Goal: Task Accomplishment & Management: Complete application form

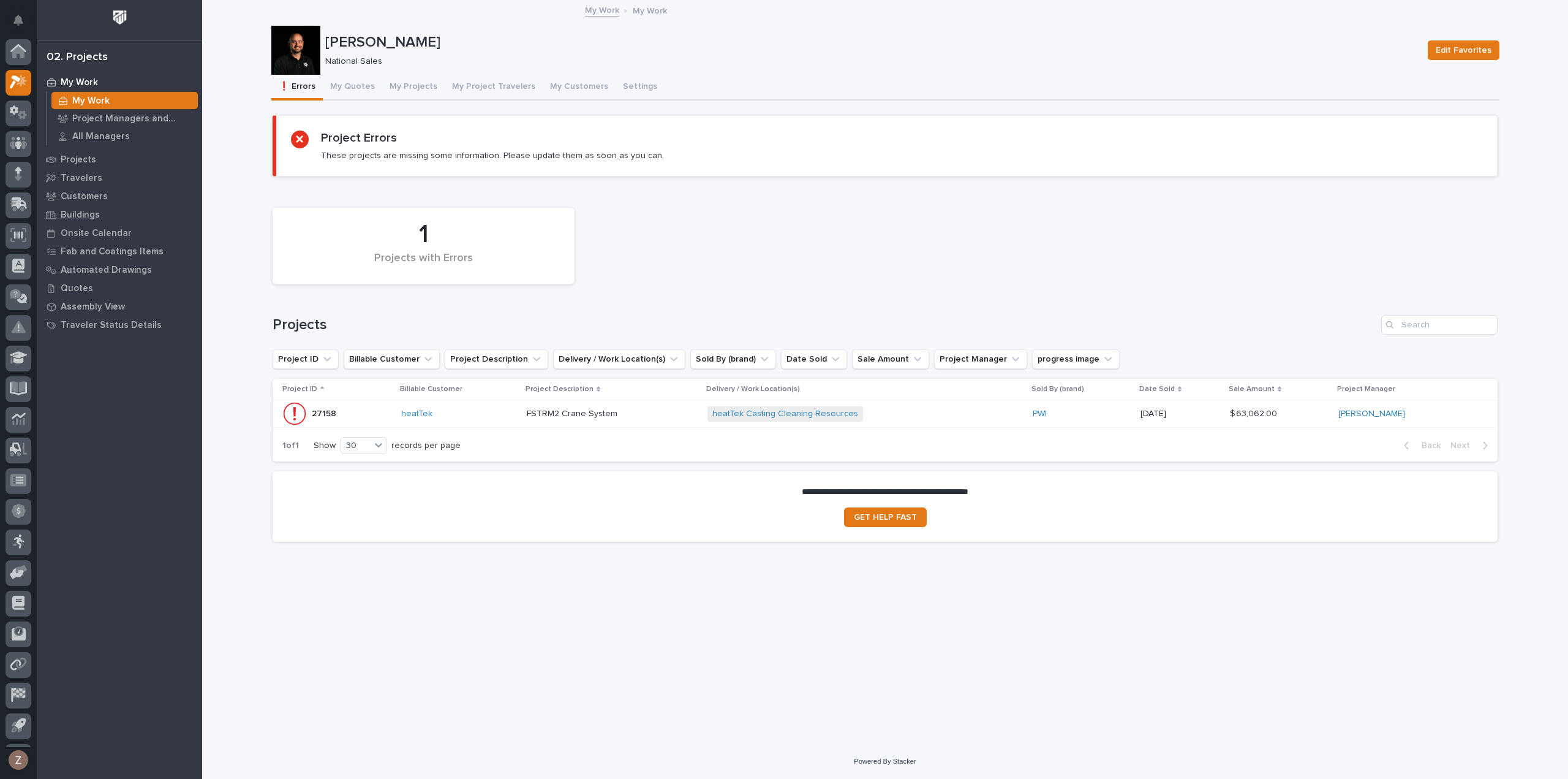
scroll to position [27, 0]
click at [354, 82] on button "My Quotes" at bounding box center [352, 87] width 59 height 26
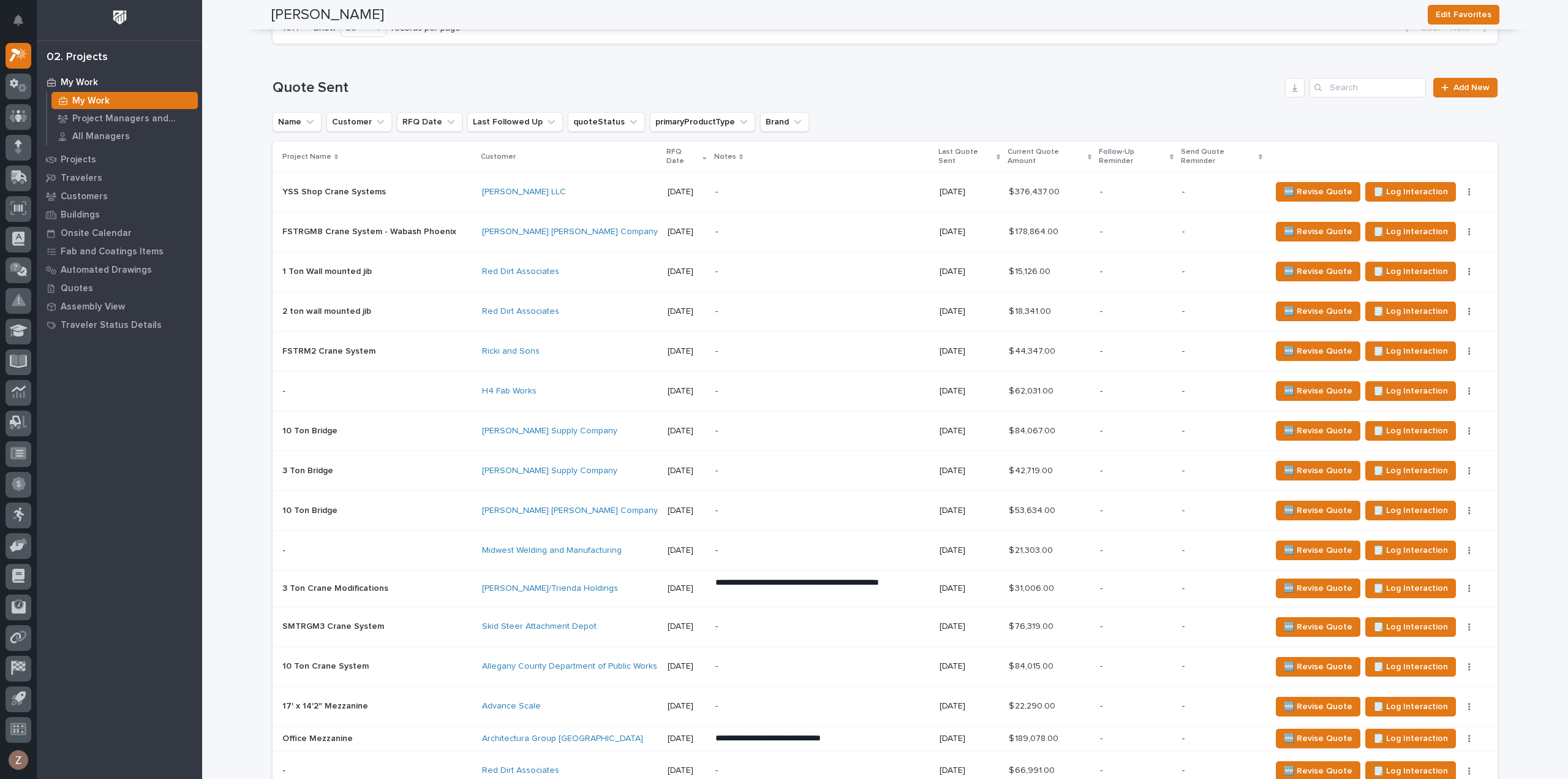
scroll to position [1348, 0]
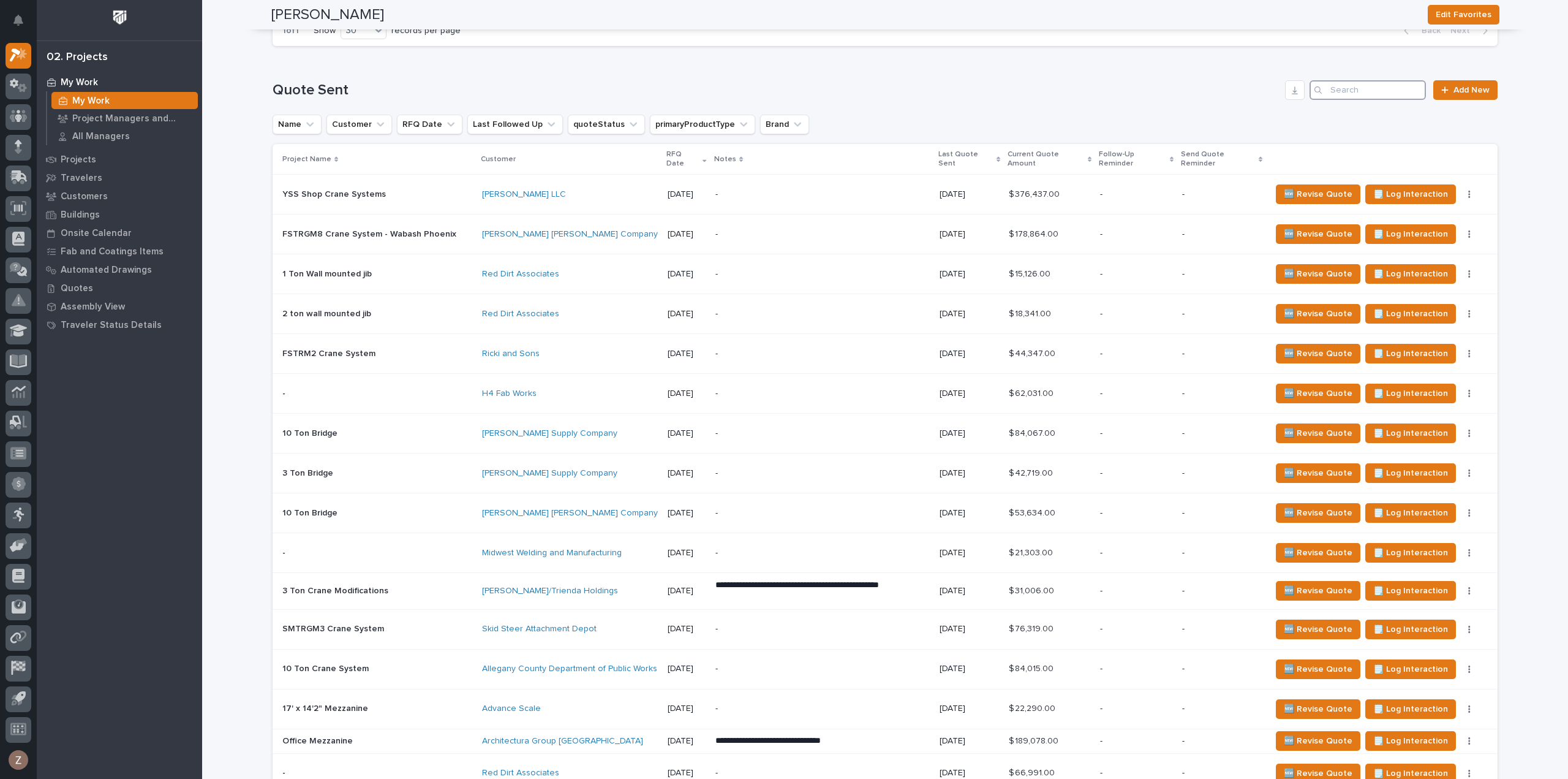
click at [1375, 87] on input "Search" at bounding box center [1368, 90] width 117 height 19
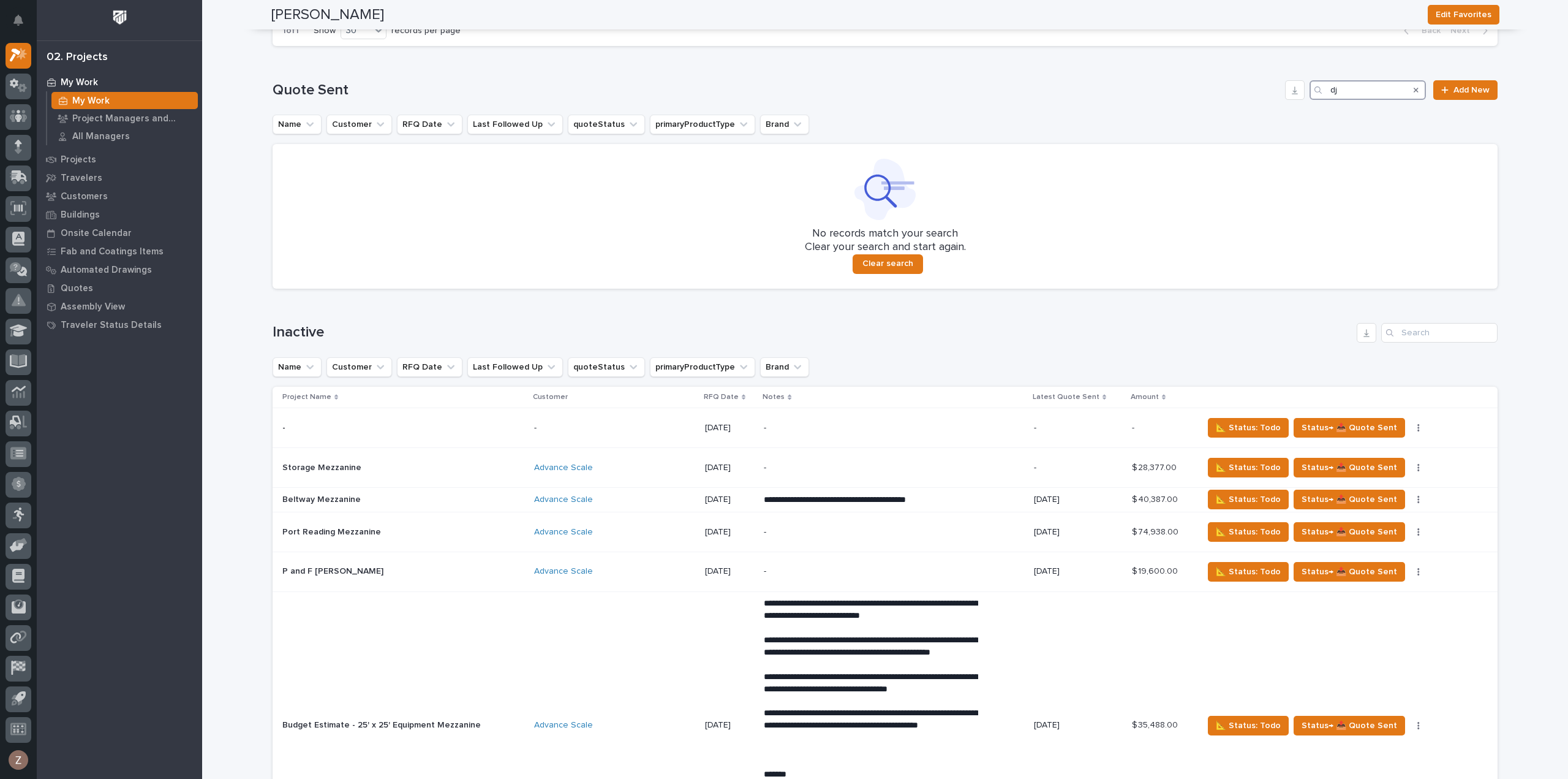
type input "d"
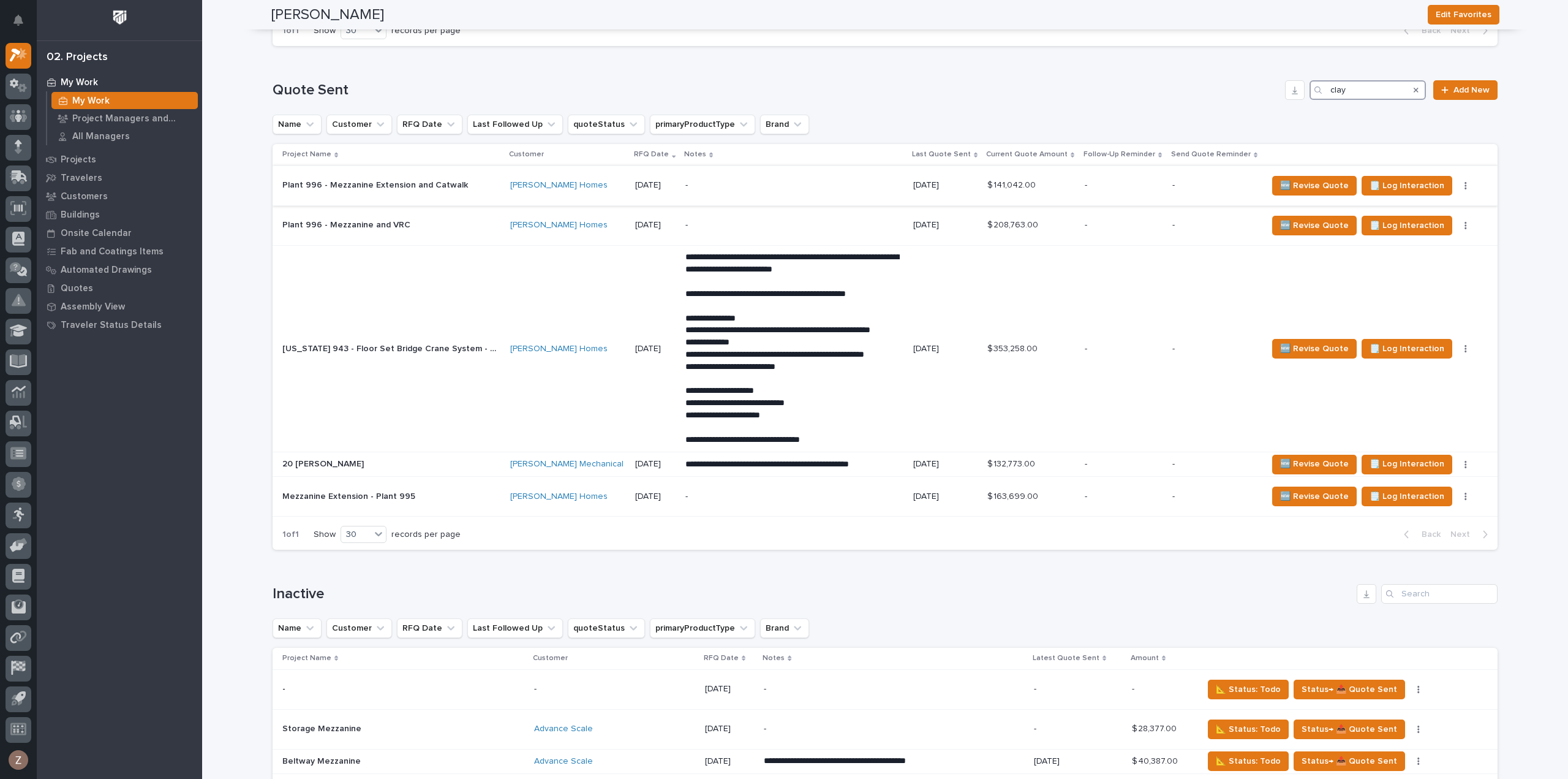
type input "clay"
click at [763, 185] on p "-" at bounding box center [793, 185] width 214 height 11
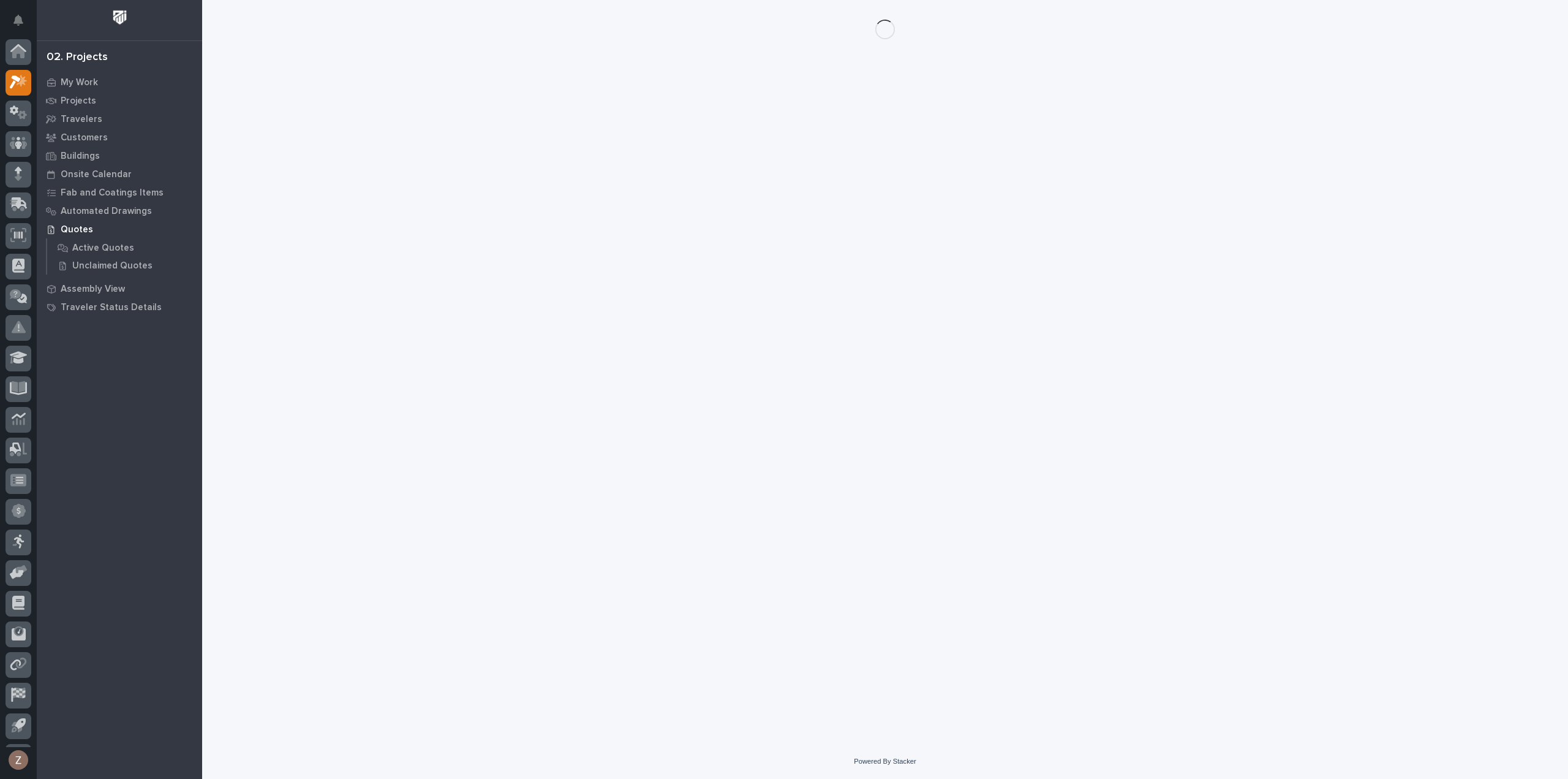
scroll to position [27, 0]
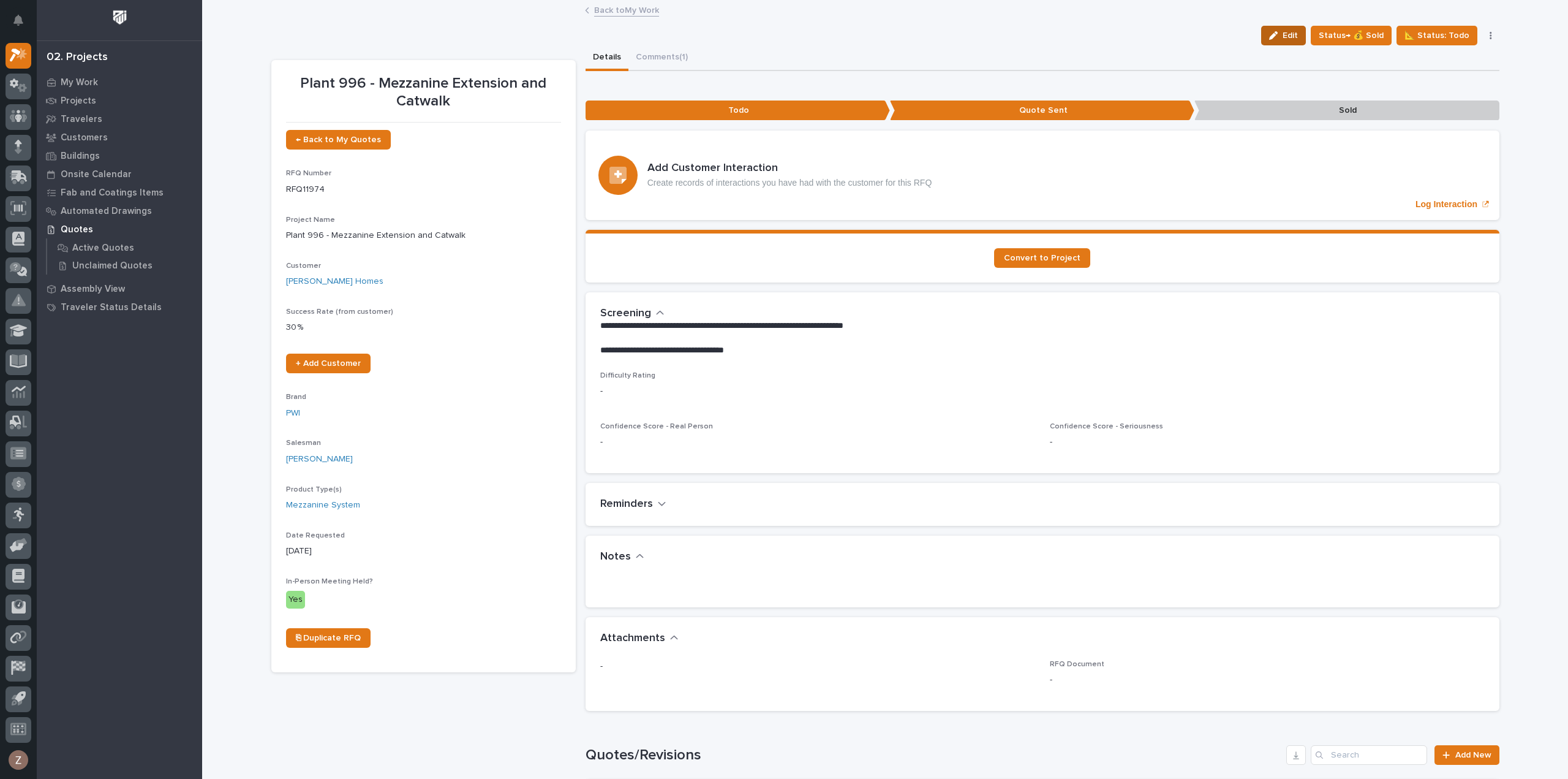
click at [1298, 30] on span "Edit" at bounding box center [1291, 36] width 16 height 11
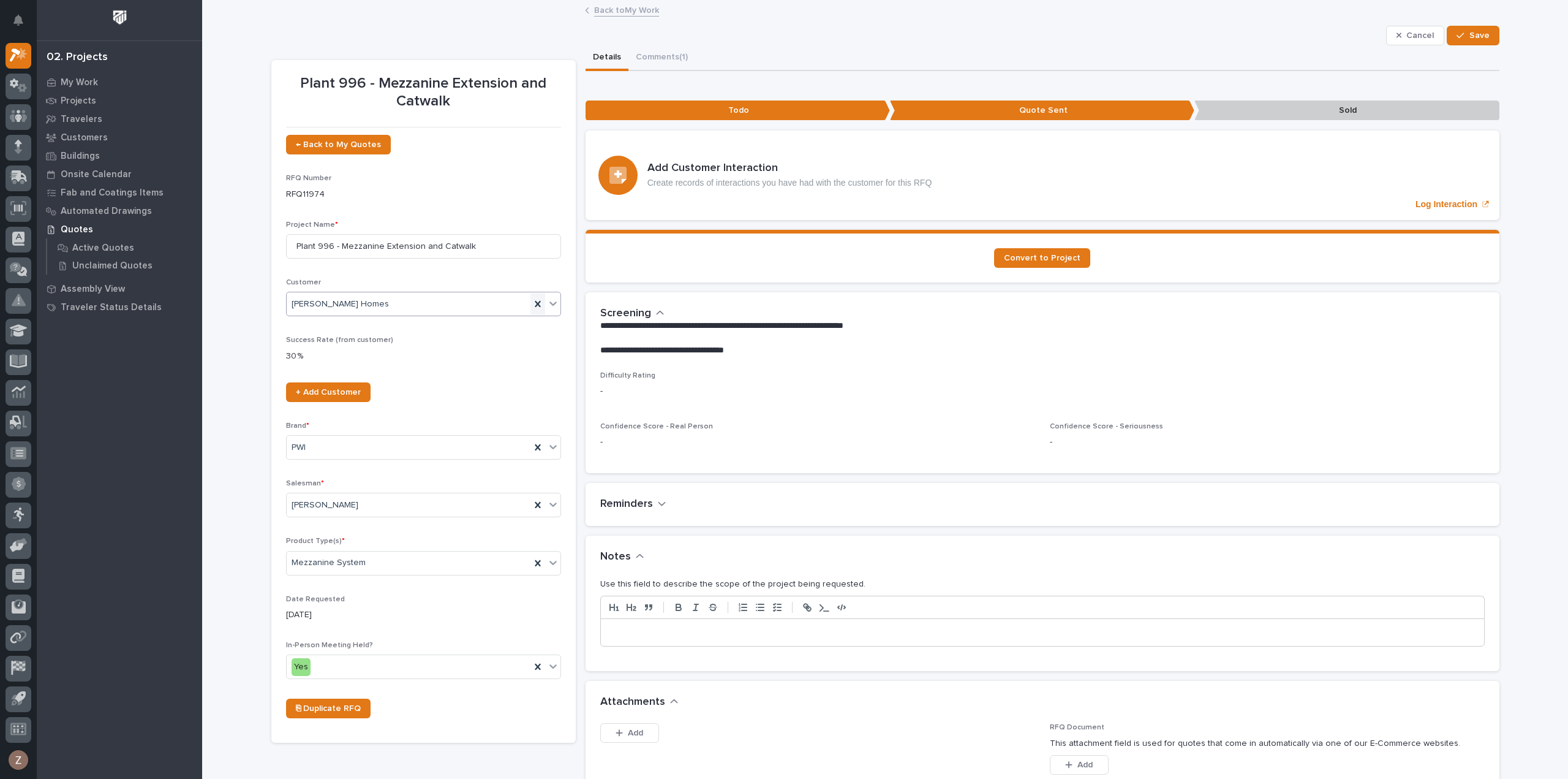
click at [534, 299] on icon at bounding box center [538, 304] width 12 height 12
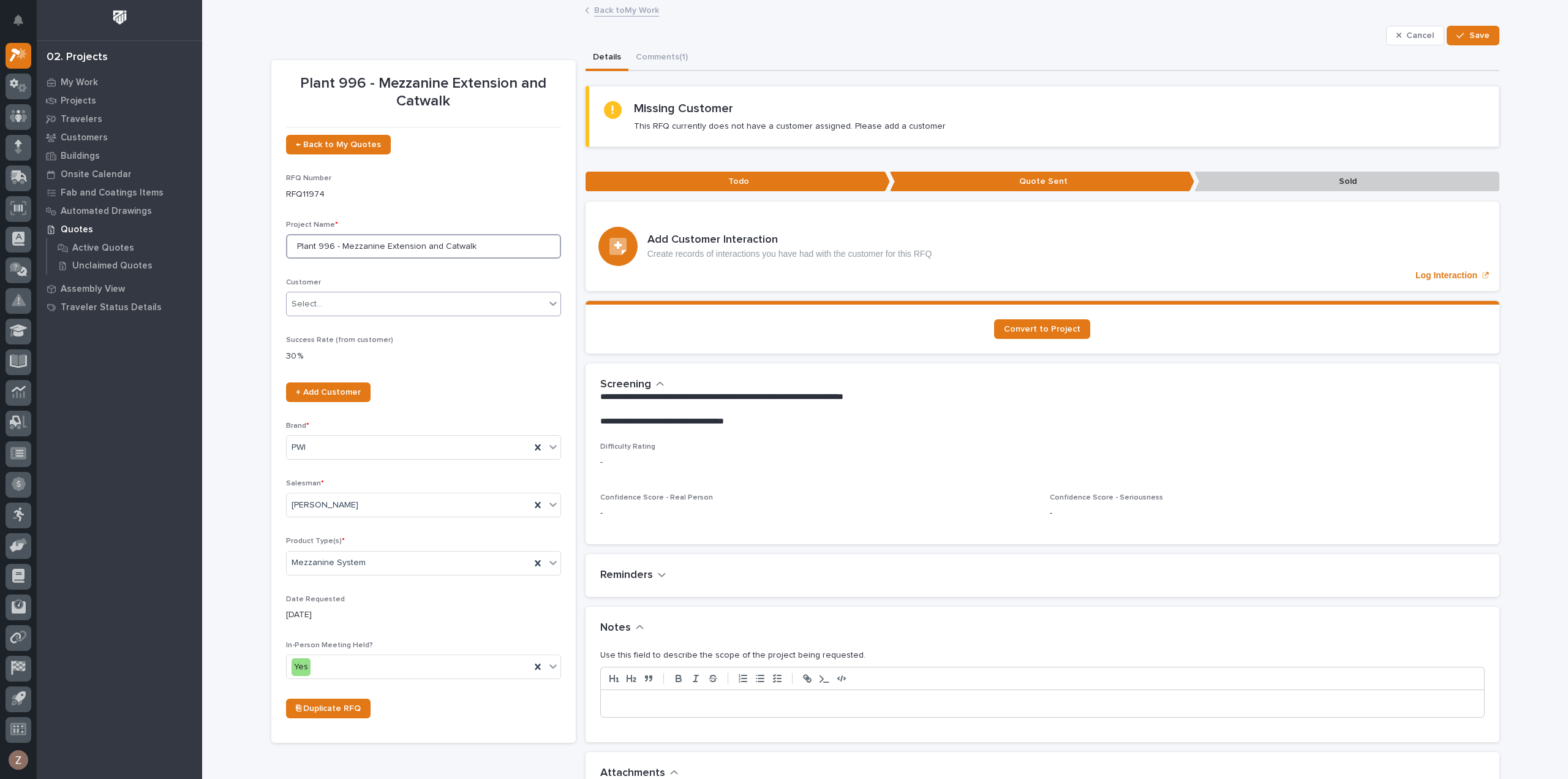
click at [488, 244] on input "Plant 996 - Mezzanine Extension and Catwalk" at bounding box center [423, 246] width 275 height 24
click at [292, 244] on input "Plant 996 - Mezzanine Extension and Catwalk" at bounding box center [423, 246] width 275 height 24
type input "[PERSON_NAME] Homes - Plant 996 - Mezzanine Extension and Catwalk"
click at [367, 301] on div "Select..." at bounding box center [416, 304] width 259 height 20
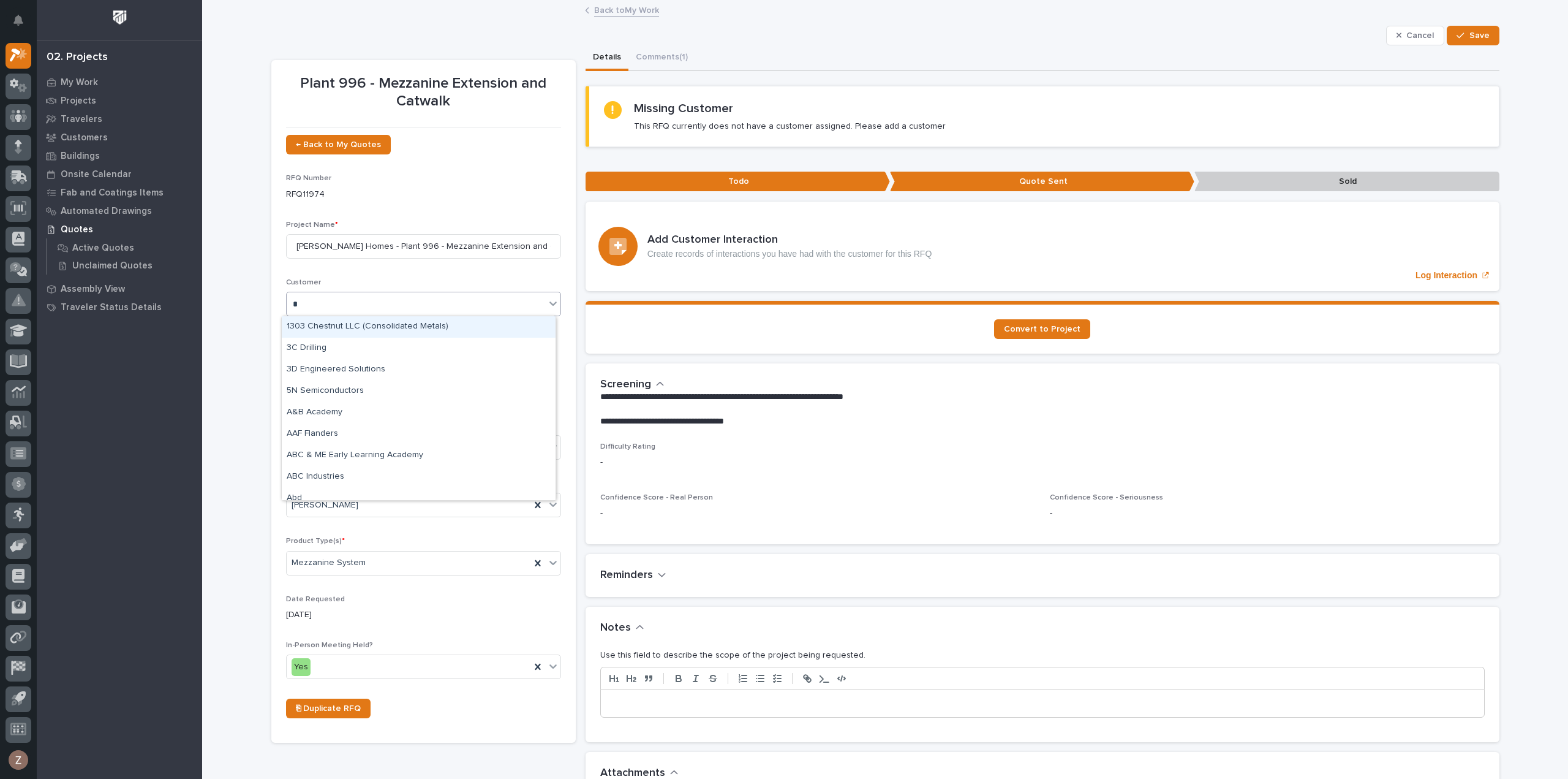
type input "**"
drag, startPoint x: 350, startPoint y: 327, endPoint x: 357, endPoint y: 327, distance: 7.0
click at [350, 327] on div "DJ Construction" at bounding box center [418, 327] width 274 height 21
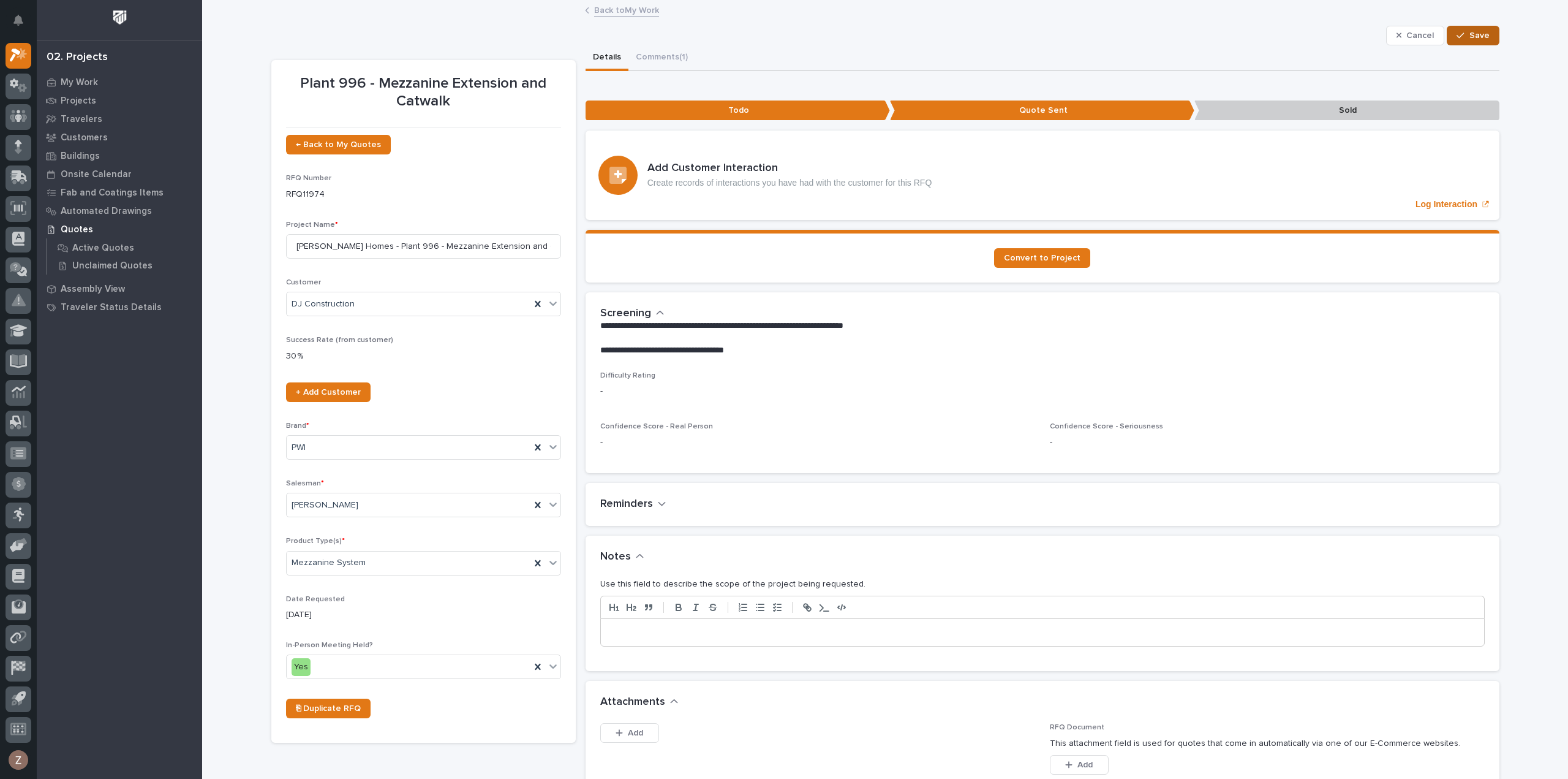
click at [1486, 37] on button "Save" at bounding box center [1473, 35] width 52 height 19
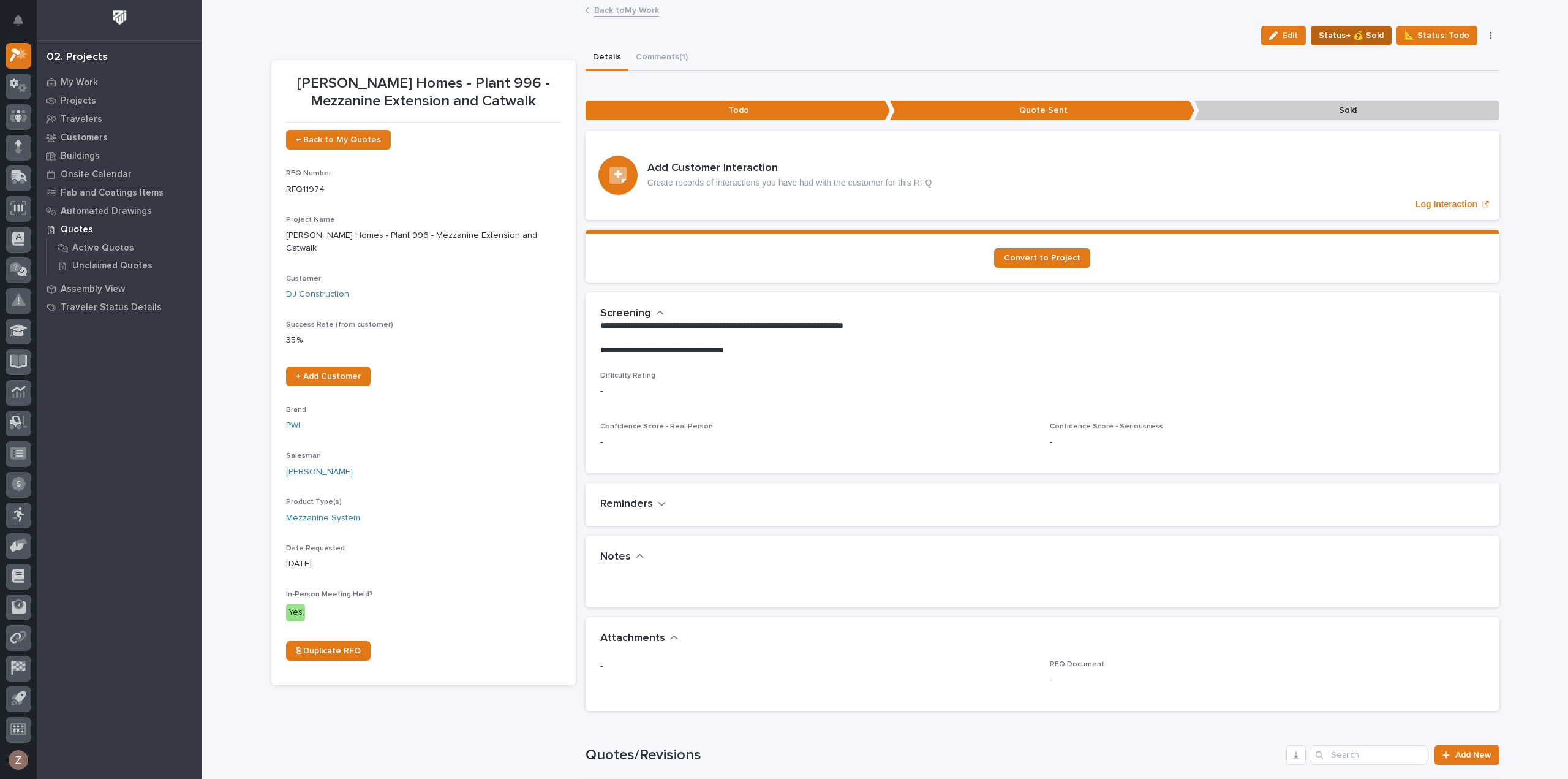
click at [1349, 34] on span "Status→ 💰 Sold" at bounding box center [1352, 36] width 65 height 15
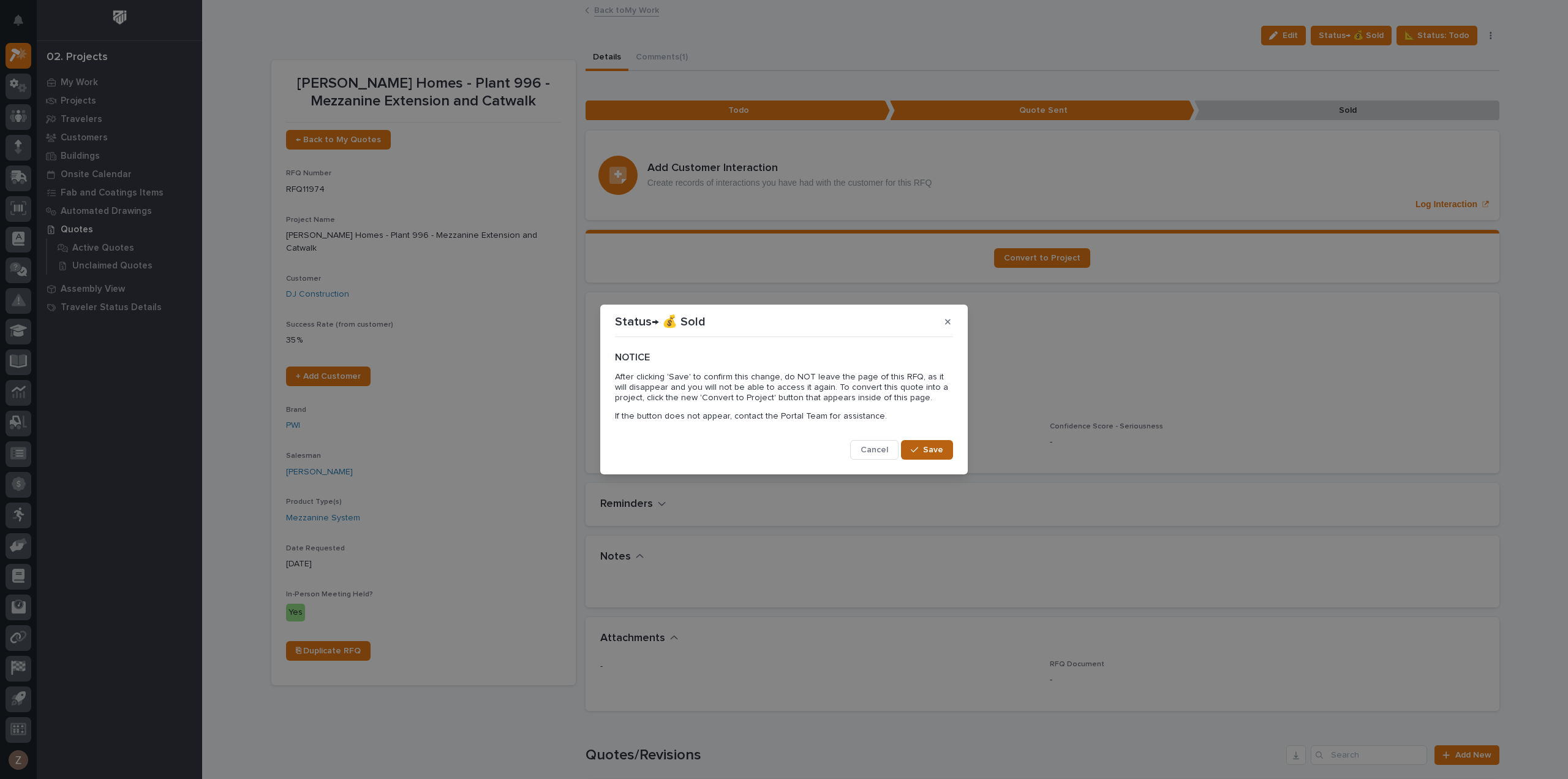
click at [924, 447] on span "Save" at bounding box center [933, 450] width 20 height 11
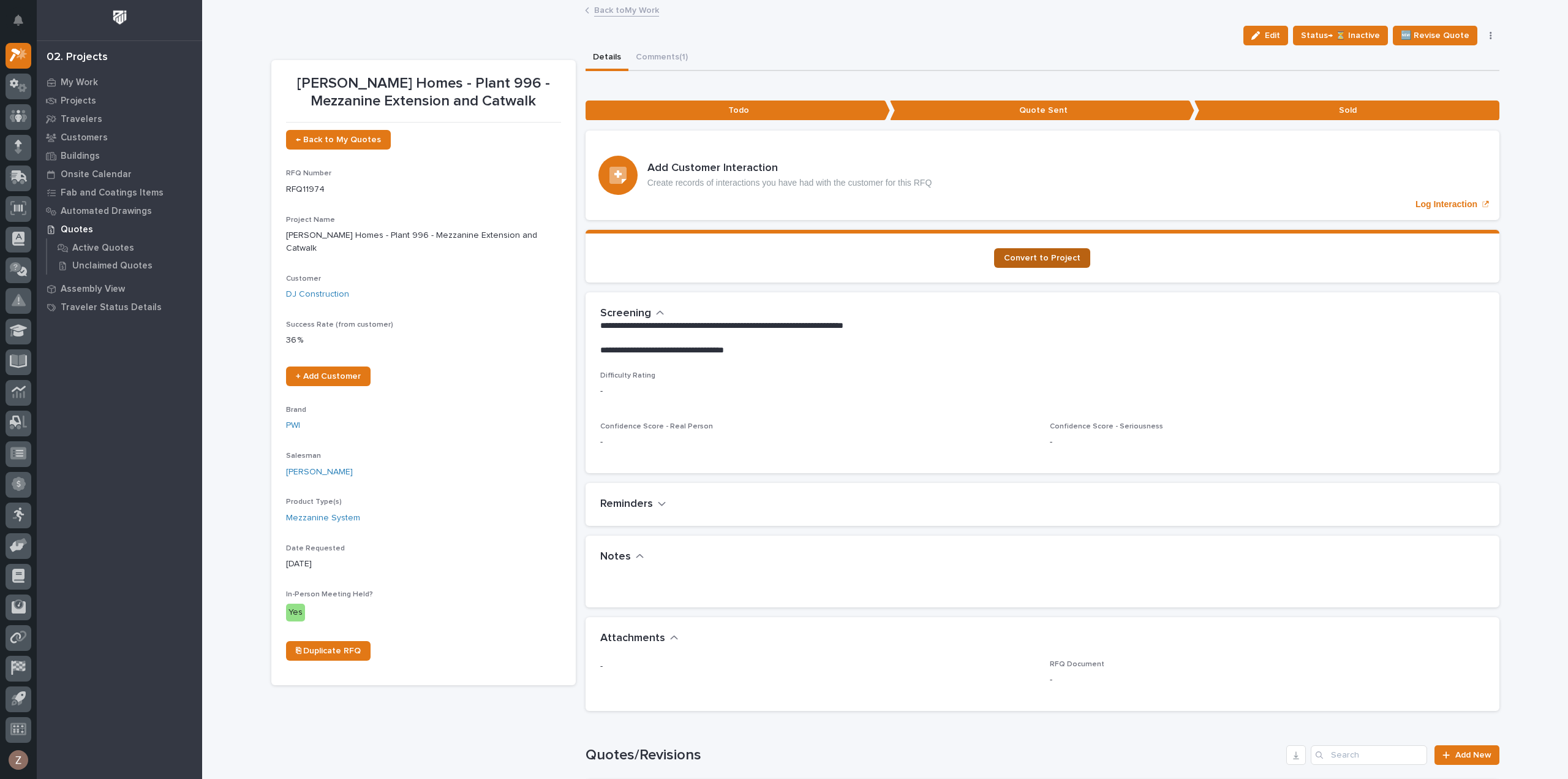
click at [1037, 258] on span "Convert to Project" at bounding box center [1042, 258] width 77 height 9
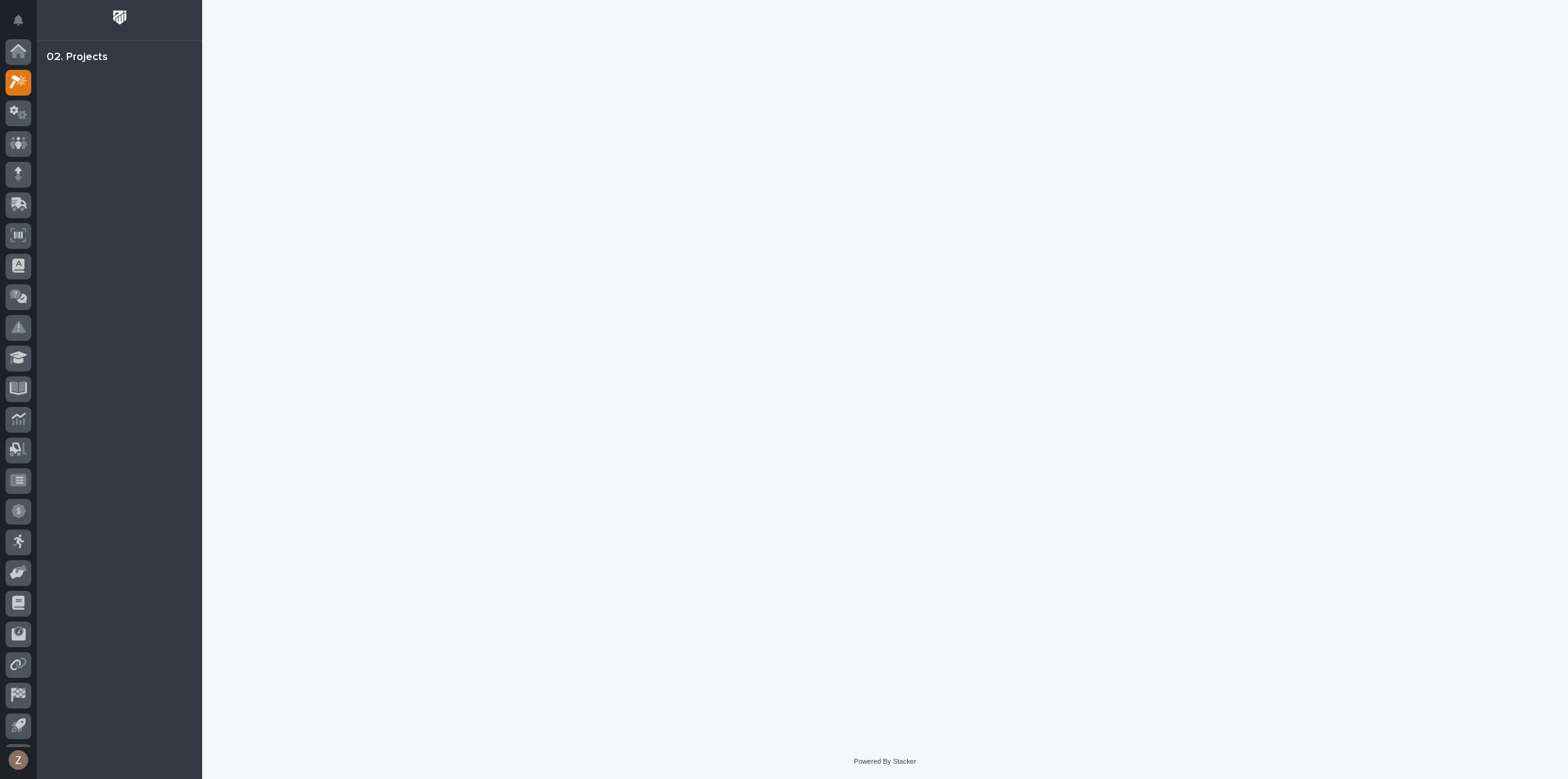
scroll to position [27, 0]
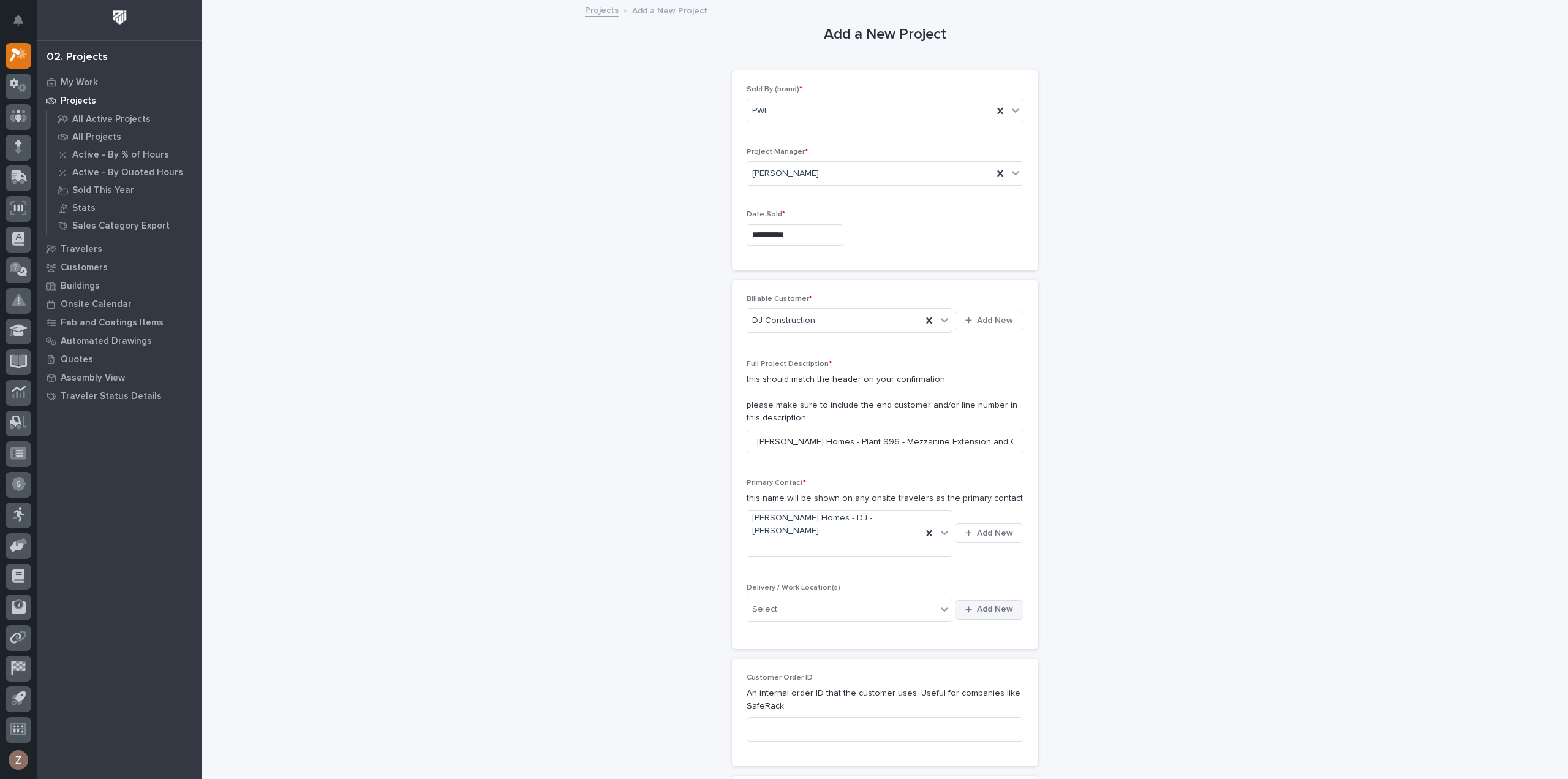
click at [979, 604] on span "Add New" at bounding box center [995, 609] width 36 height 11
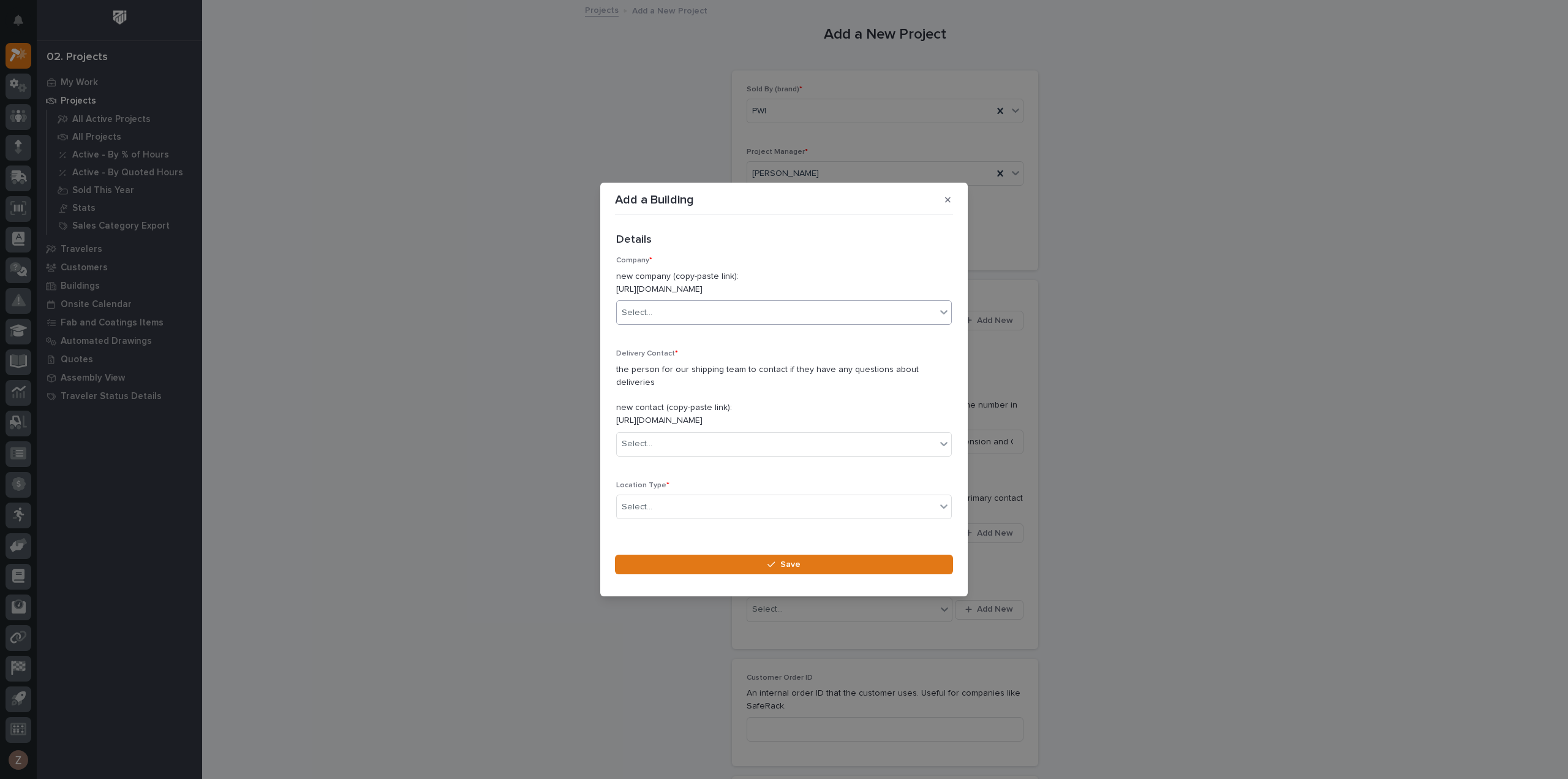
click at [660, 320] on div "Select..." at bounding box center [776, 312] width 319 height 20
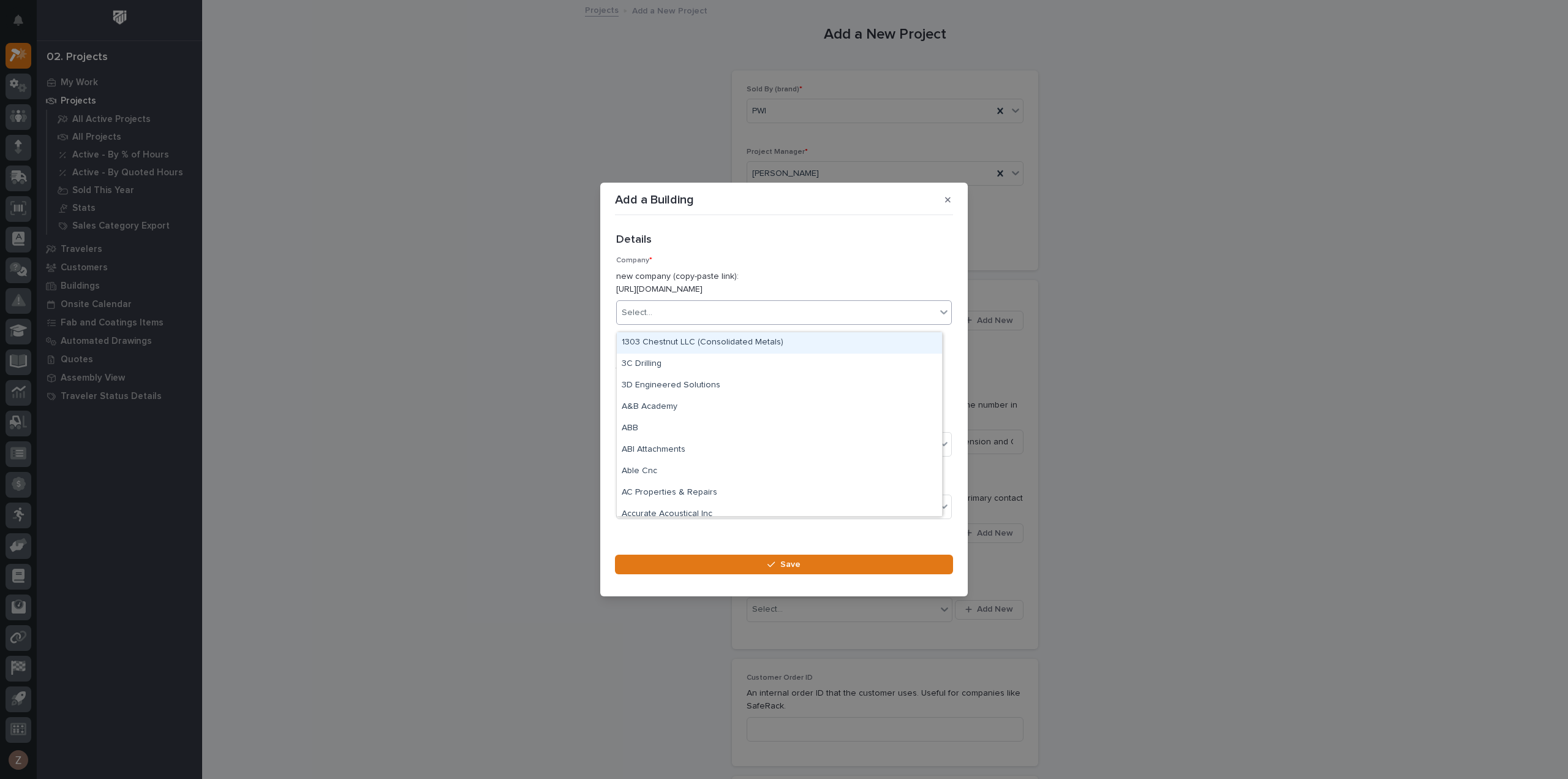
click at [671, 323] on div "Select..." at bounding box center [776, 312] width 319 height 20
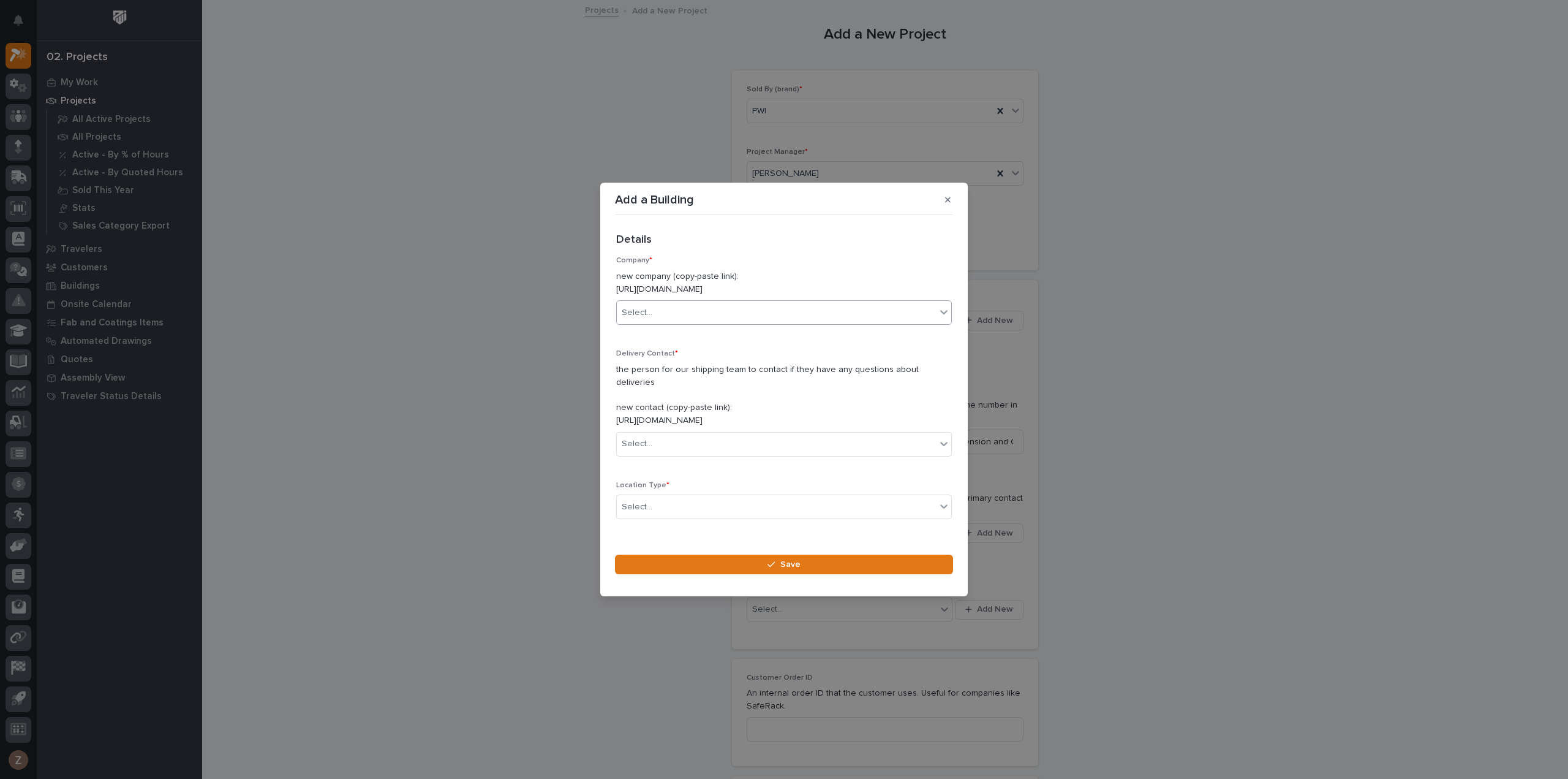
click at [671, 323] on div "Select..." at bounding box center [776, 312] width 319 height 20
type input "*******"
click at [699, 341] on div "[PERSON_NAME] Homes" at bounding box center [779, 343] width 325 height 21
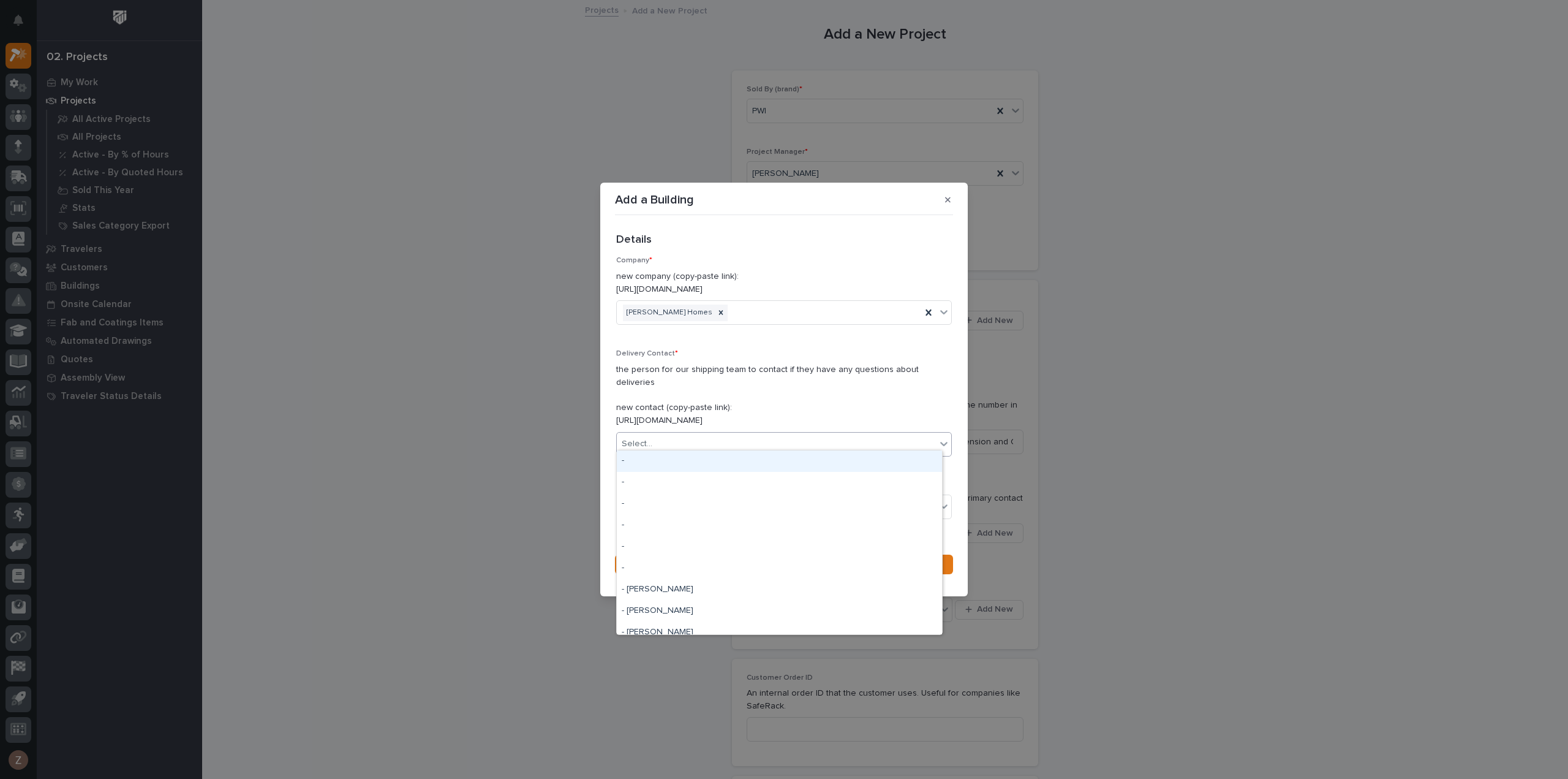
click at [716, 434] on div "Select..." at bounding box center [776, 444] width 319 height 20
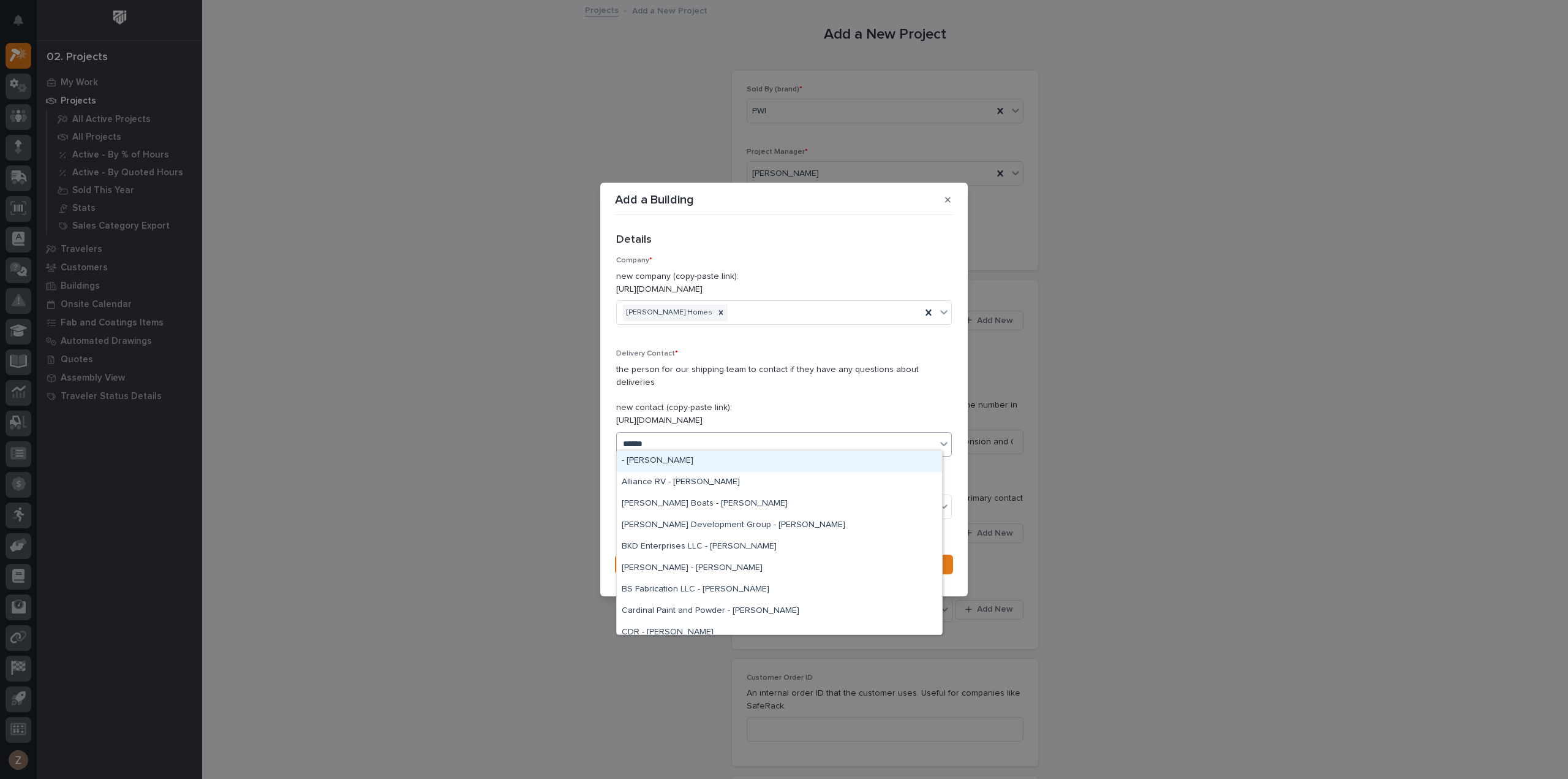
type input "*******"
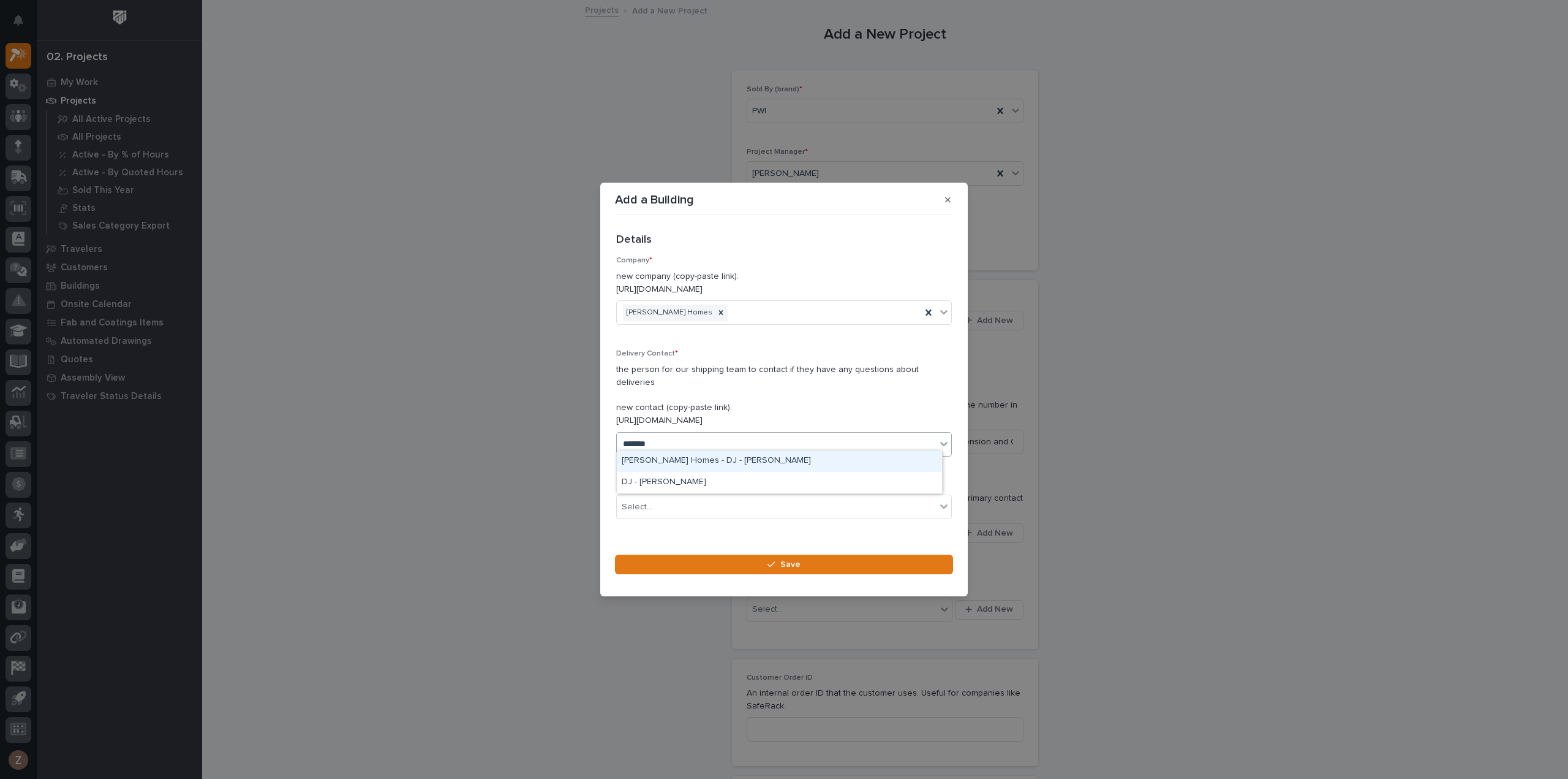
click at [753, 458] on div "[PERSON_NAME] Homes - DJ - [PERSON_NAME]" at bounding box center [779, 461] width 325 height 21
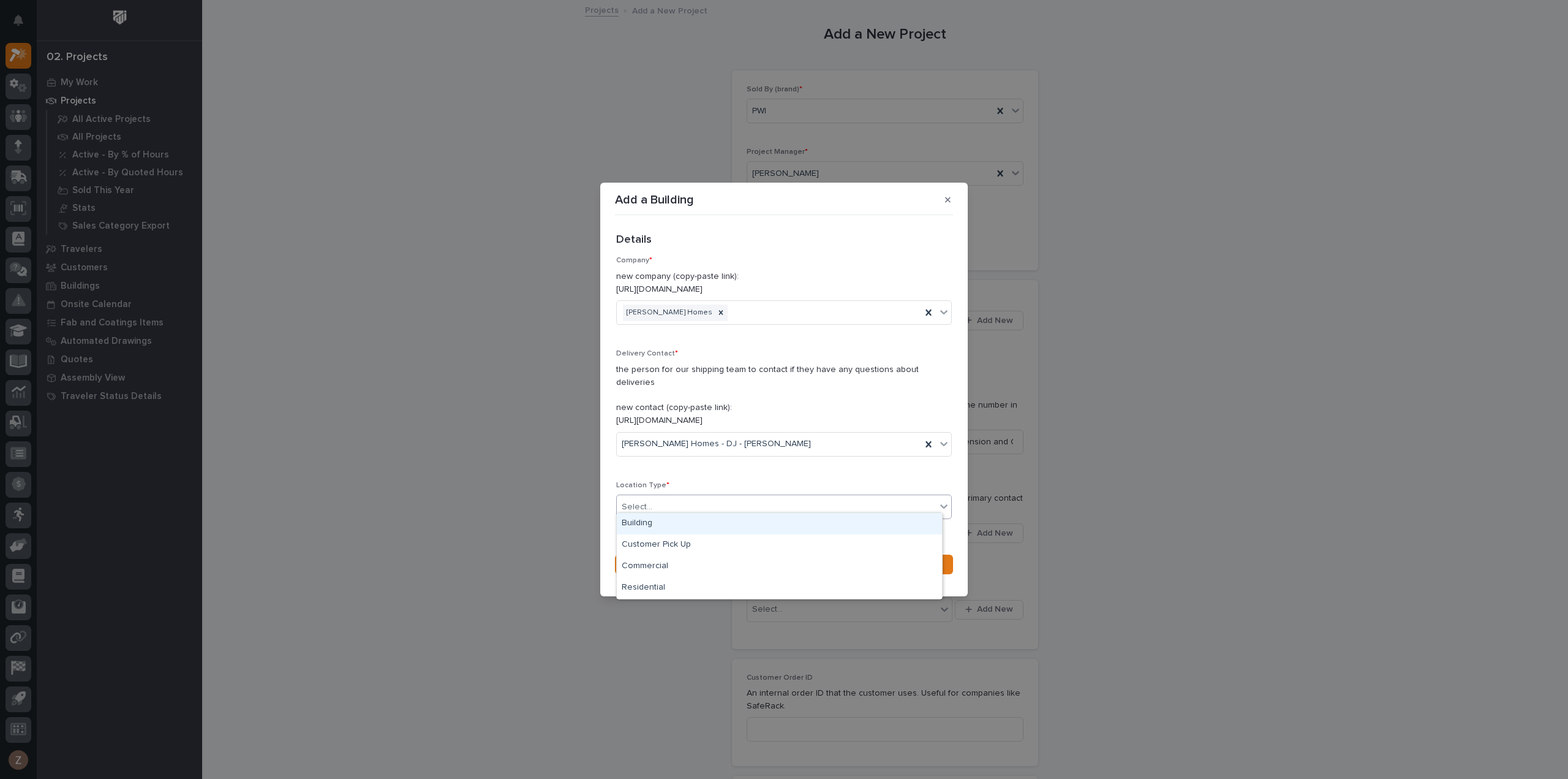
click at [681, 501] on div "Select..." at bounding box center [776, 507] width 319 height 20
click at [660, 518] on div "Building" at bounding box center [779, 523] width 325 height 21
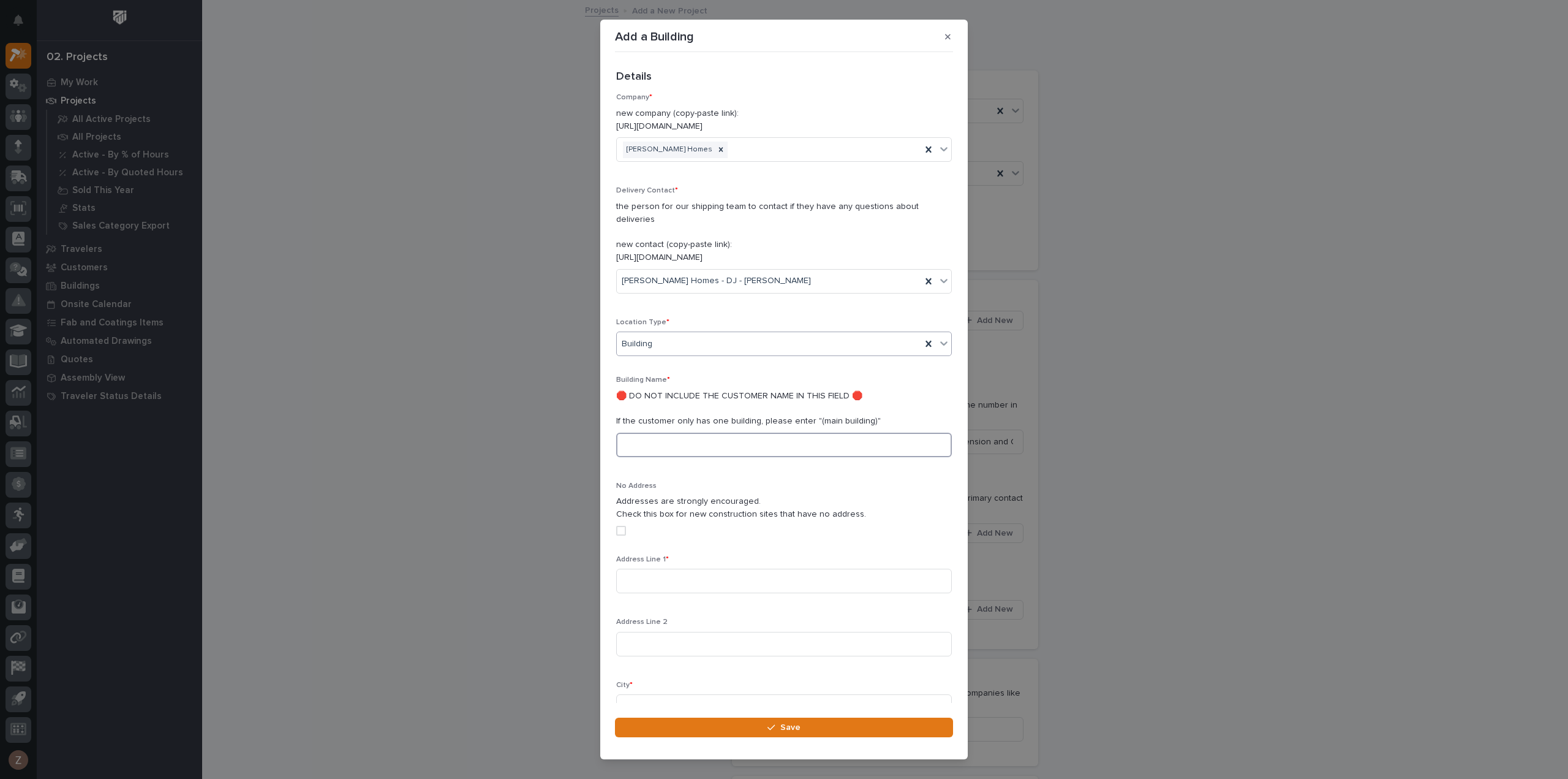
click at [673, 436] on input at bounding box center [784, 445] width 335 height 24
type input "996 - South Plant"
click at [680, 569] on input at bounding box center [784, 581] width 335 height 24
paste input "66700 State Rd. 19"
type input "66700 State Rd. 19"
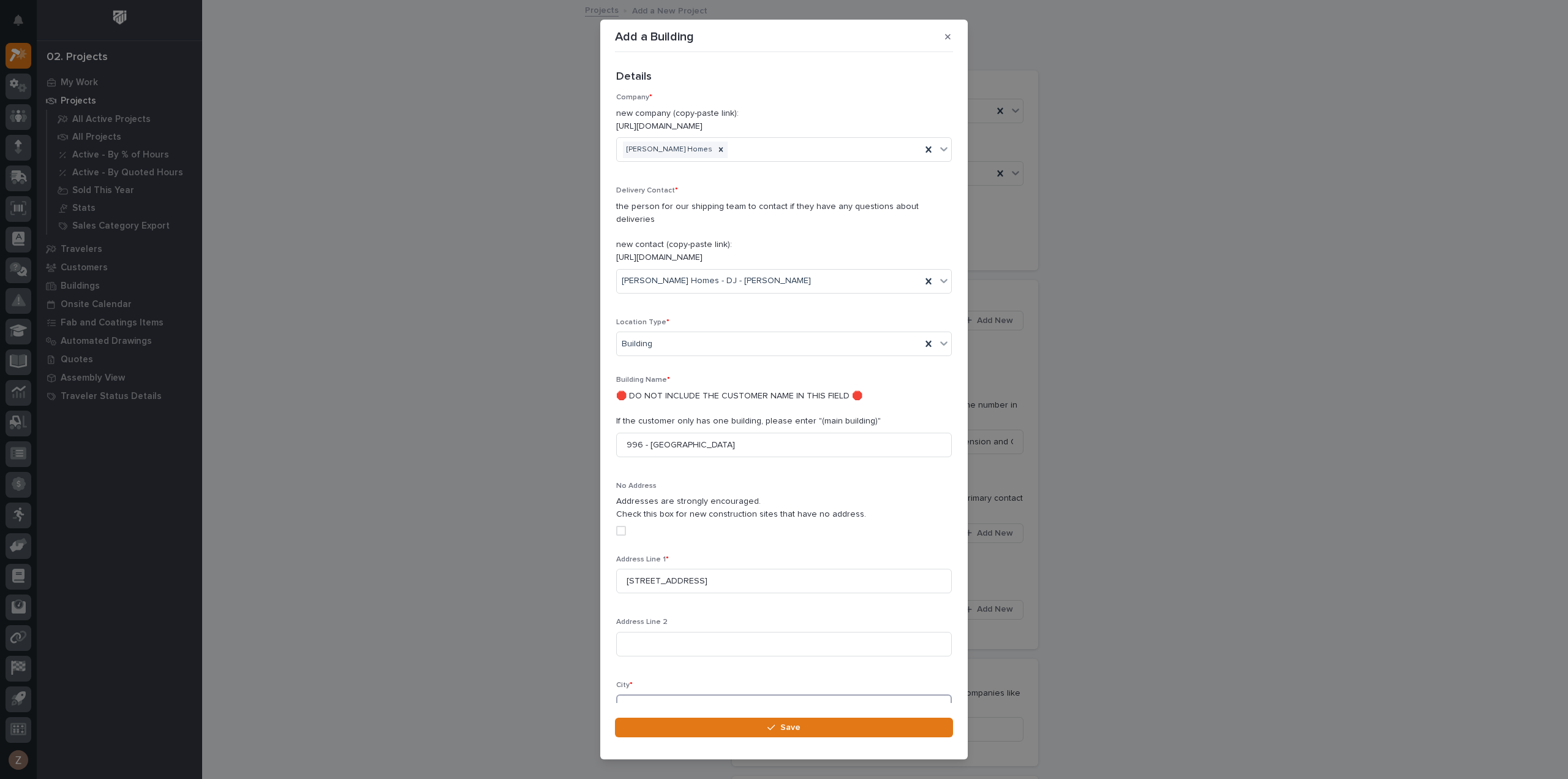
click at [690, 694] on input at bounding box center [784, 706] width 335 height 24
type input "Wakarusa"
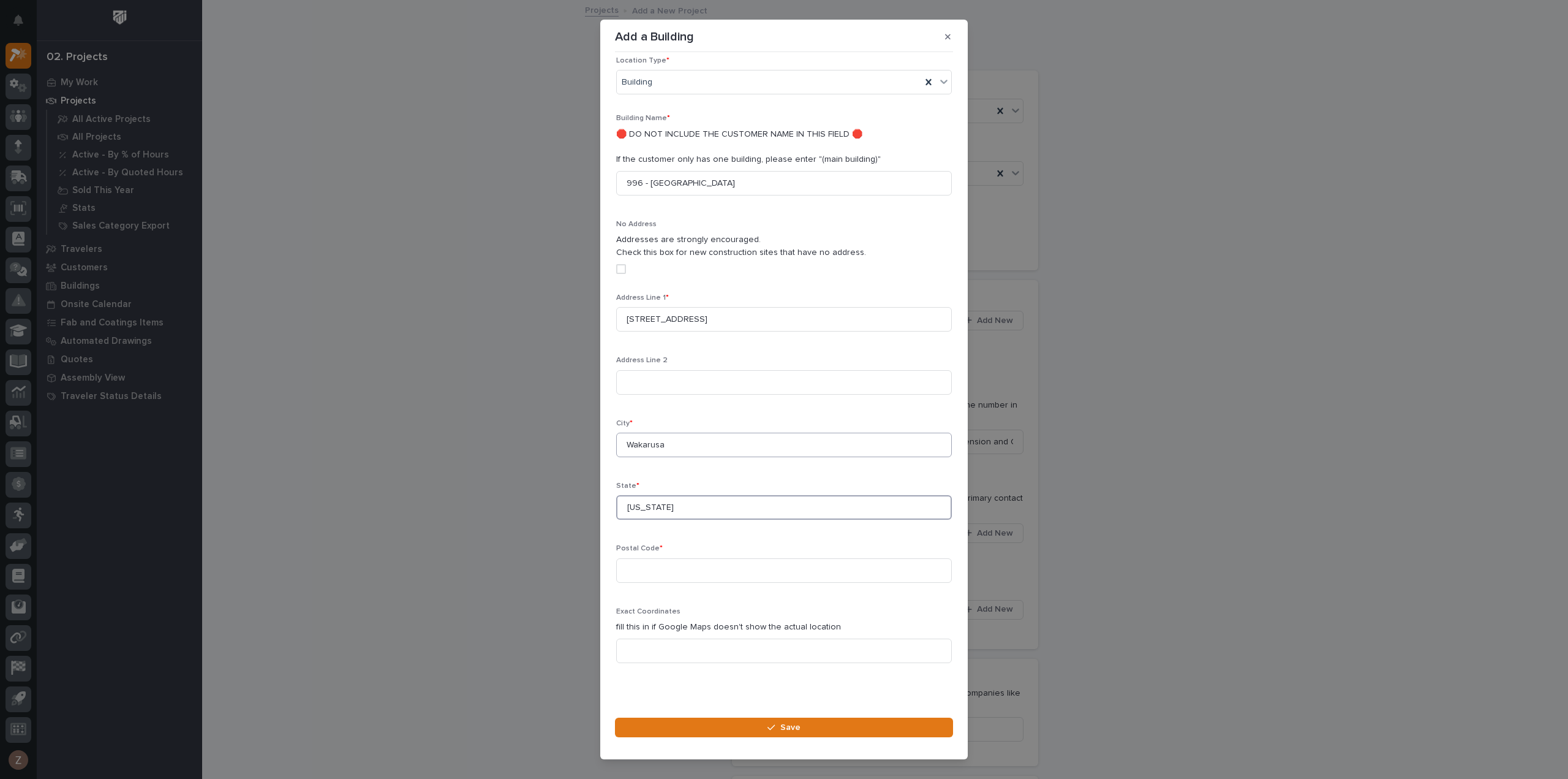
type input "Indiana"
type input "46573"
click at [744, 732] on button "Save" at bounding box center [784, 727] width 338 height 19
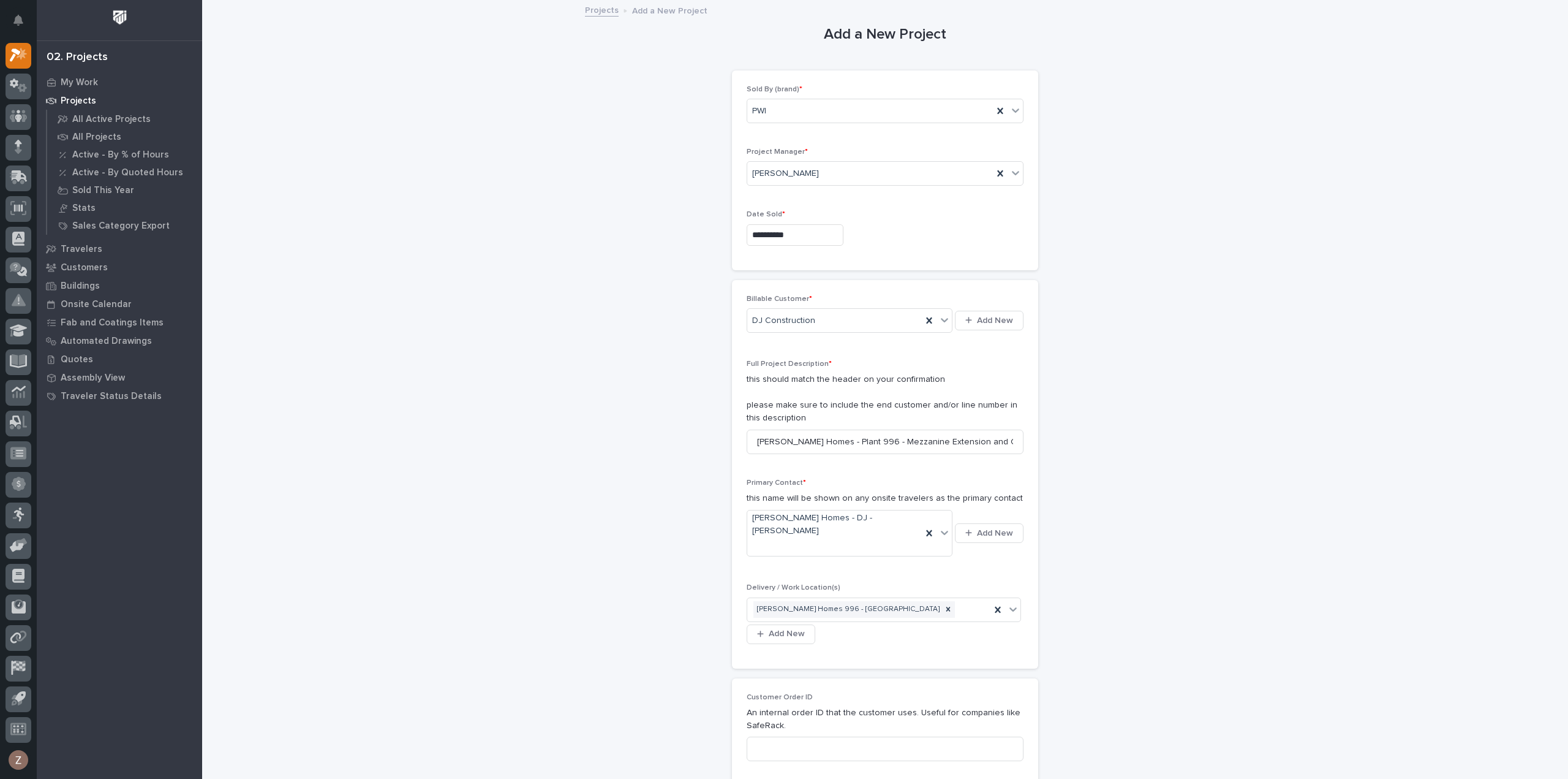
scroll to position [368, 0]
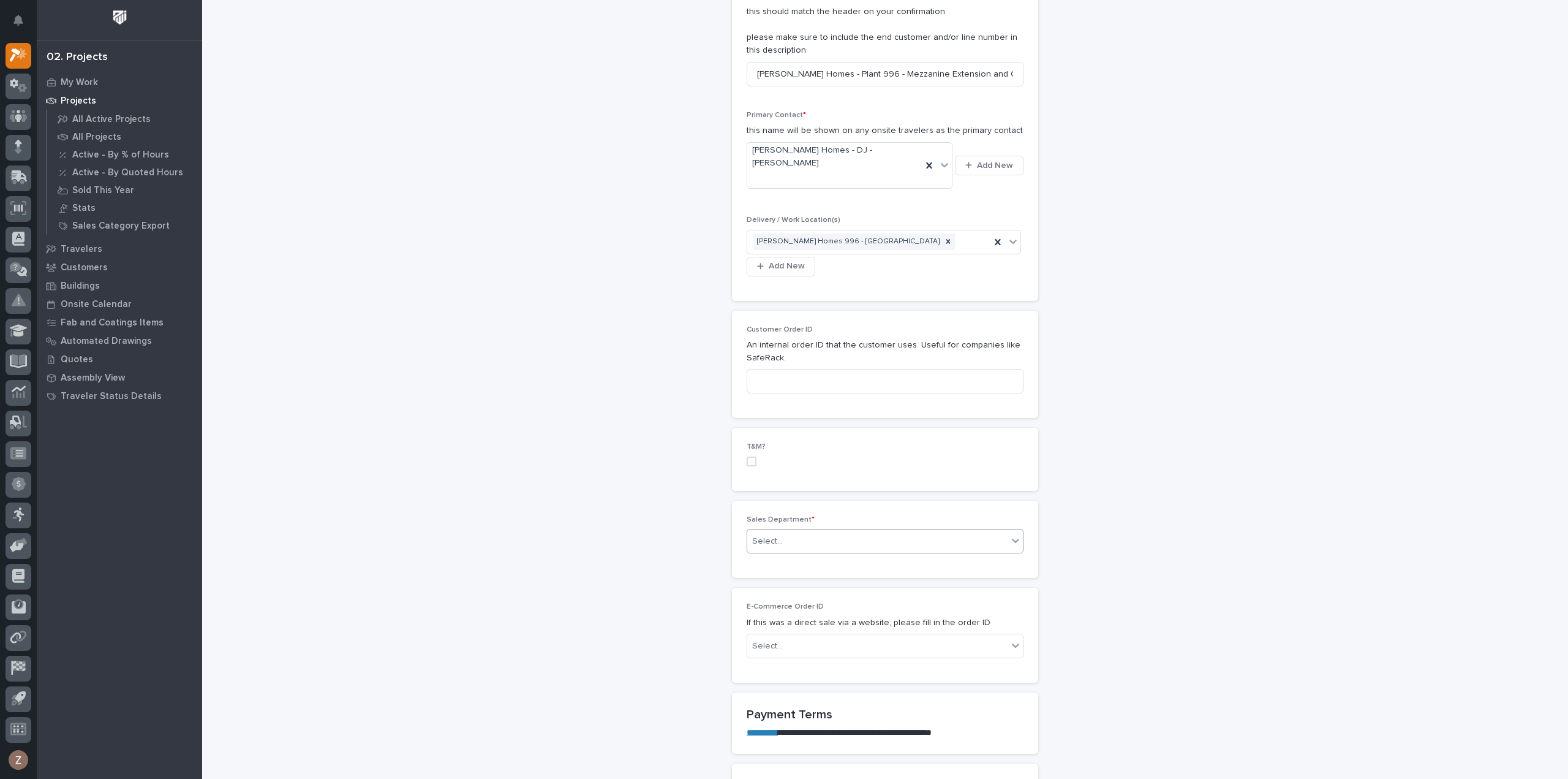
click at [797, 531] on div "Select..." at bounding box center [878, 541] width 261 height 20
click at [792, 520] on span "National Sales" at bounding box center [778, 519] width 62 height 14
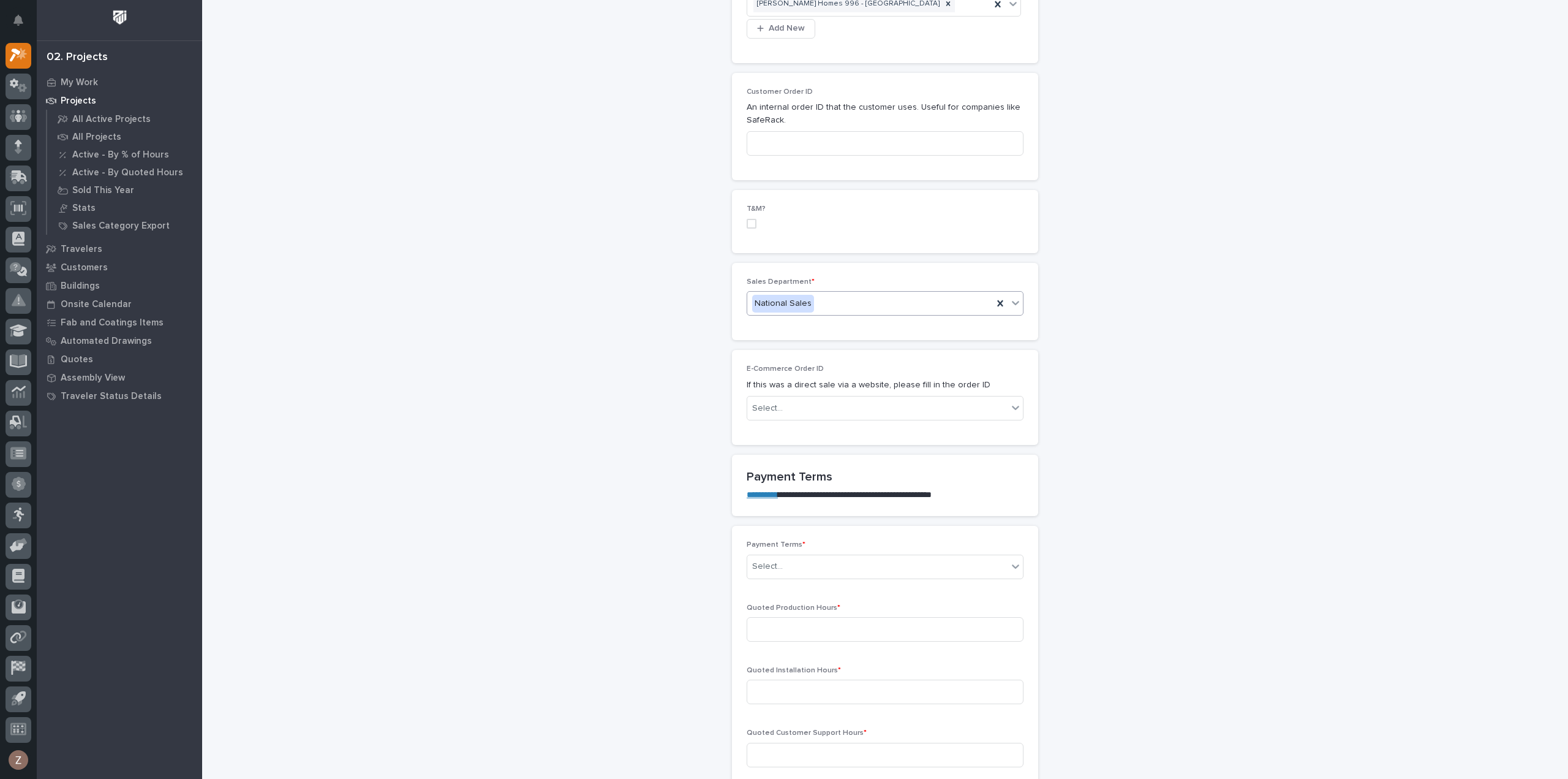
scroll to position [613, 0]
click at [842, 549] on div "Select..." at bounding box center [878, 559] width 261 height 20
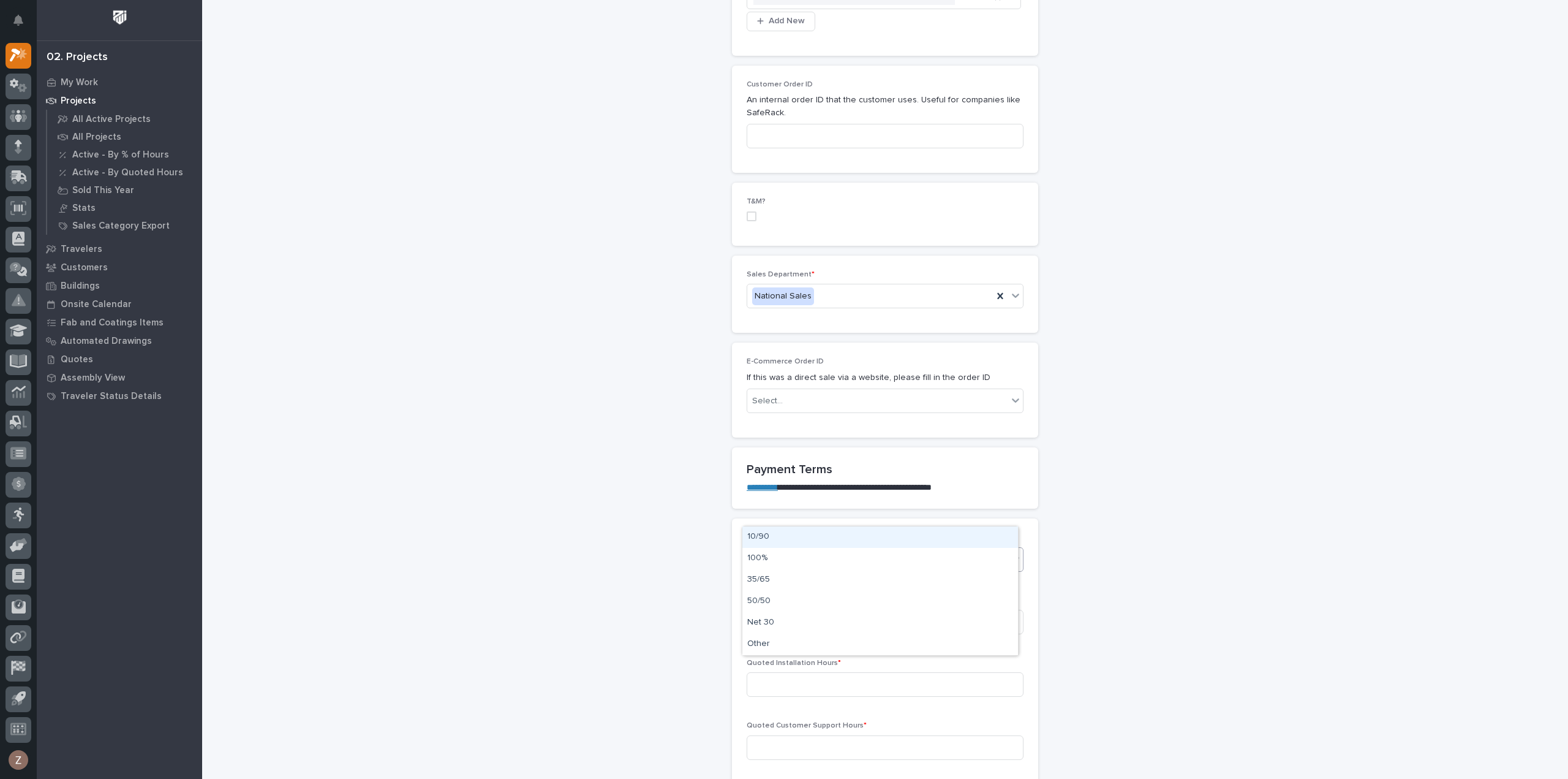
click at [815, 532] on div "10/90" at bounding box center [880, 537] width 276 height 21
click at [782, 610] on input at bounding box center [885, 622] width 277 height 24
type input "286"
click at [812, 672] on input at bounding box center [885, 684] width 277 height 24
type input "262"
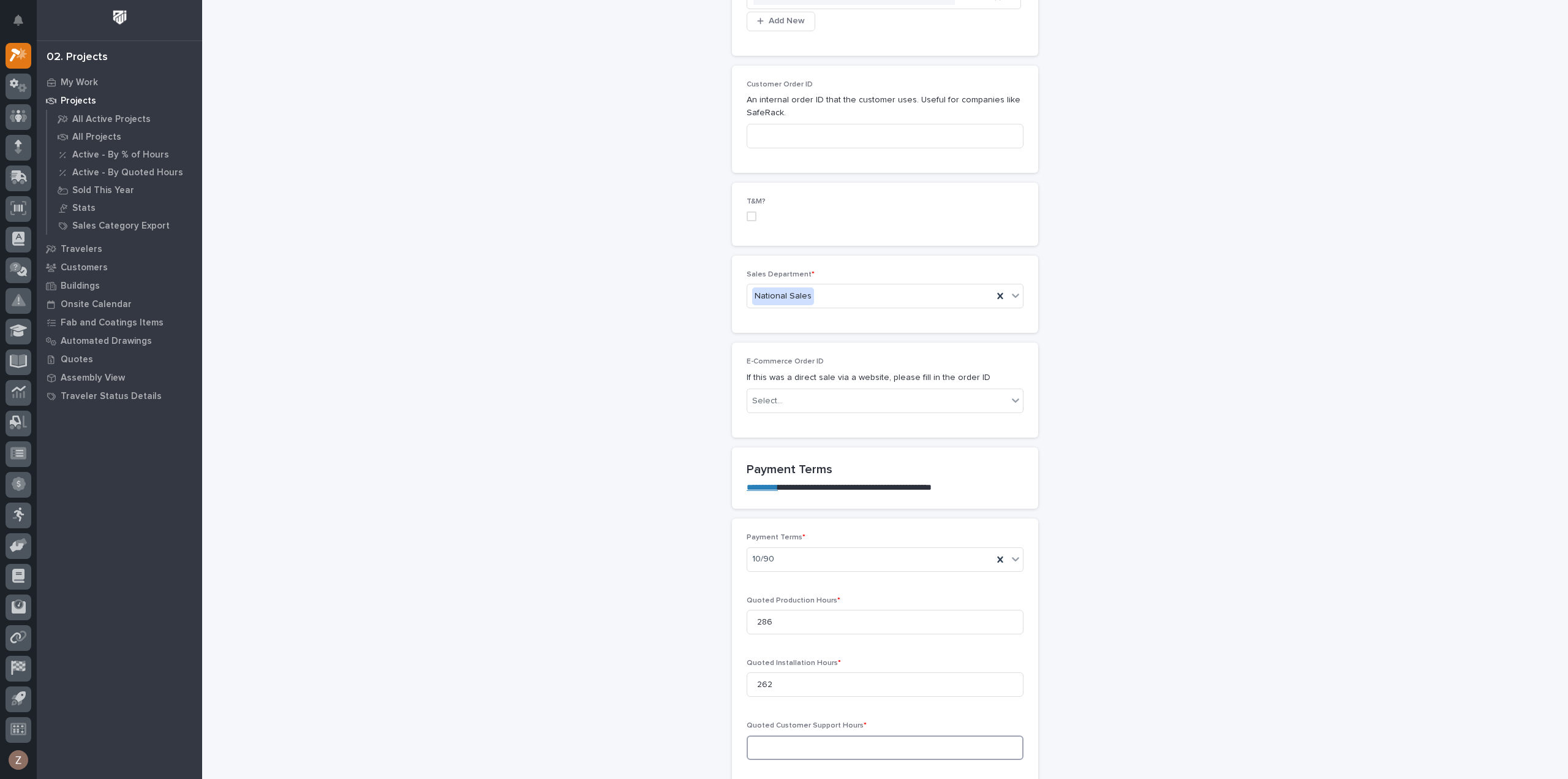
click at [802, 735] on input at bounding box center [885, 747] width 277 height 24
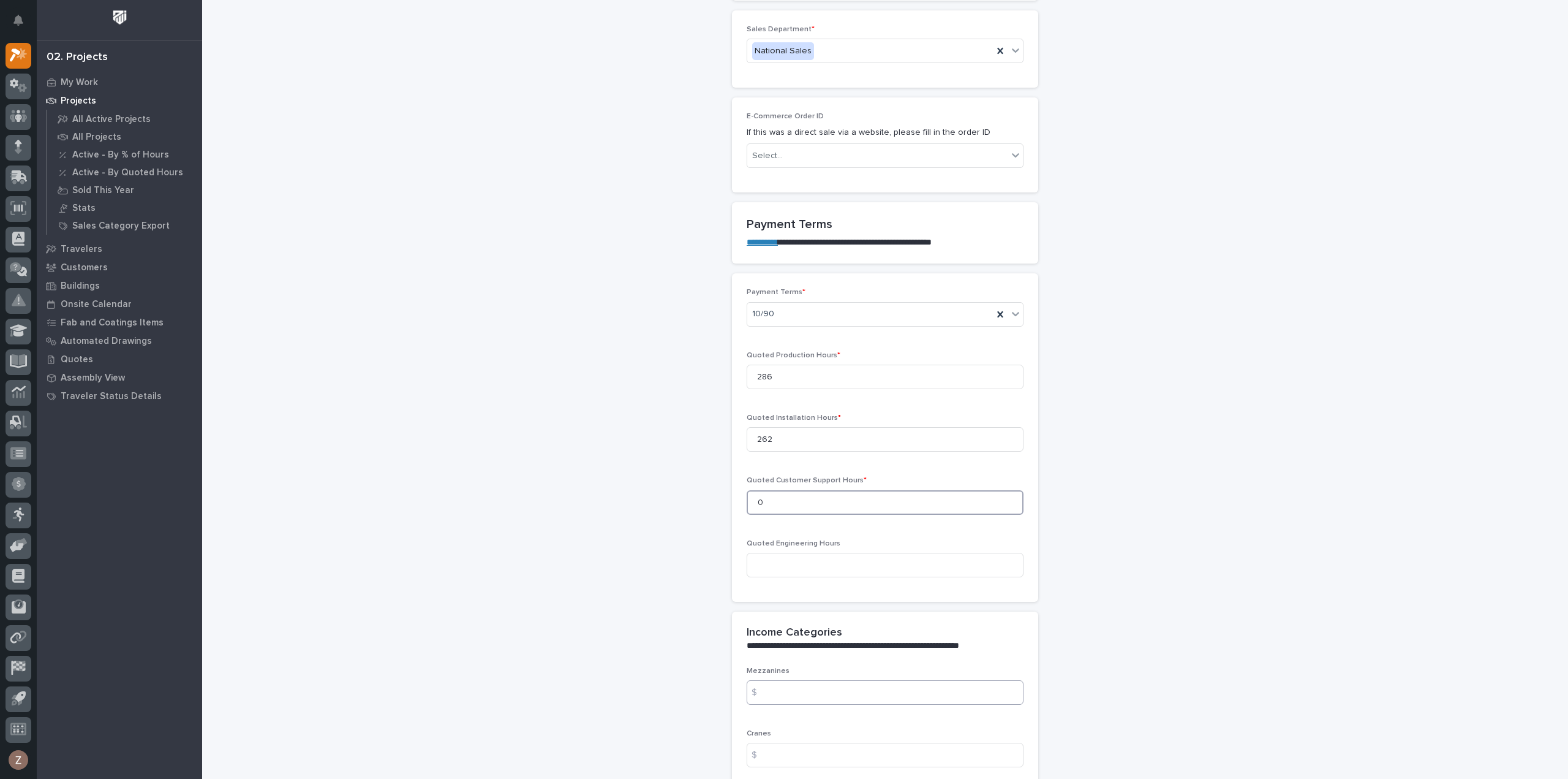
type input "0"
click at [800, 680] on input at bounding box center [885, 692] width 277 height 24
click at [797, 680] on input at bounding box center [885, 692] width 277 height 24
type input "102979"
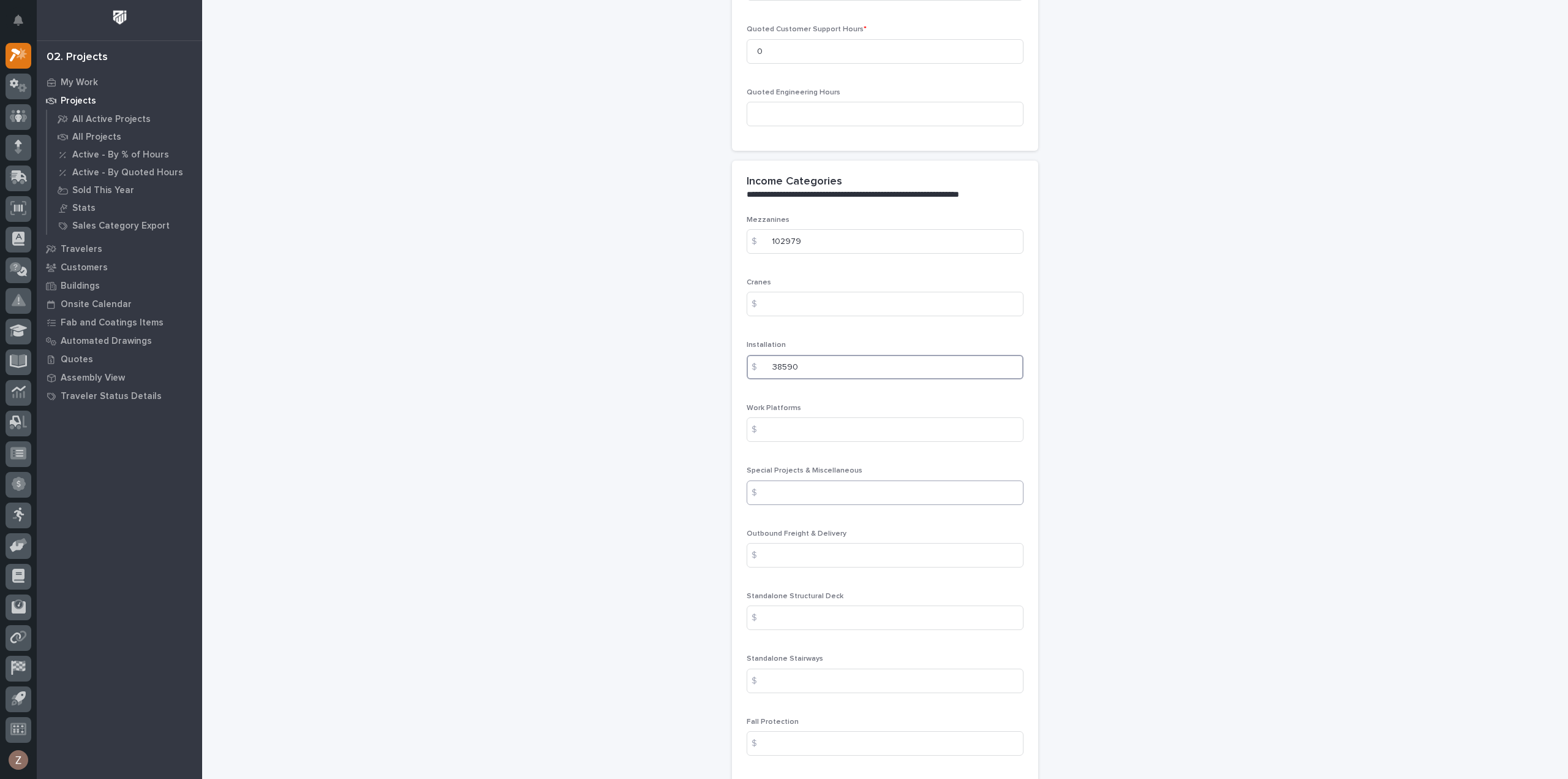
scroll to position [1348, 0]
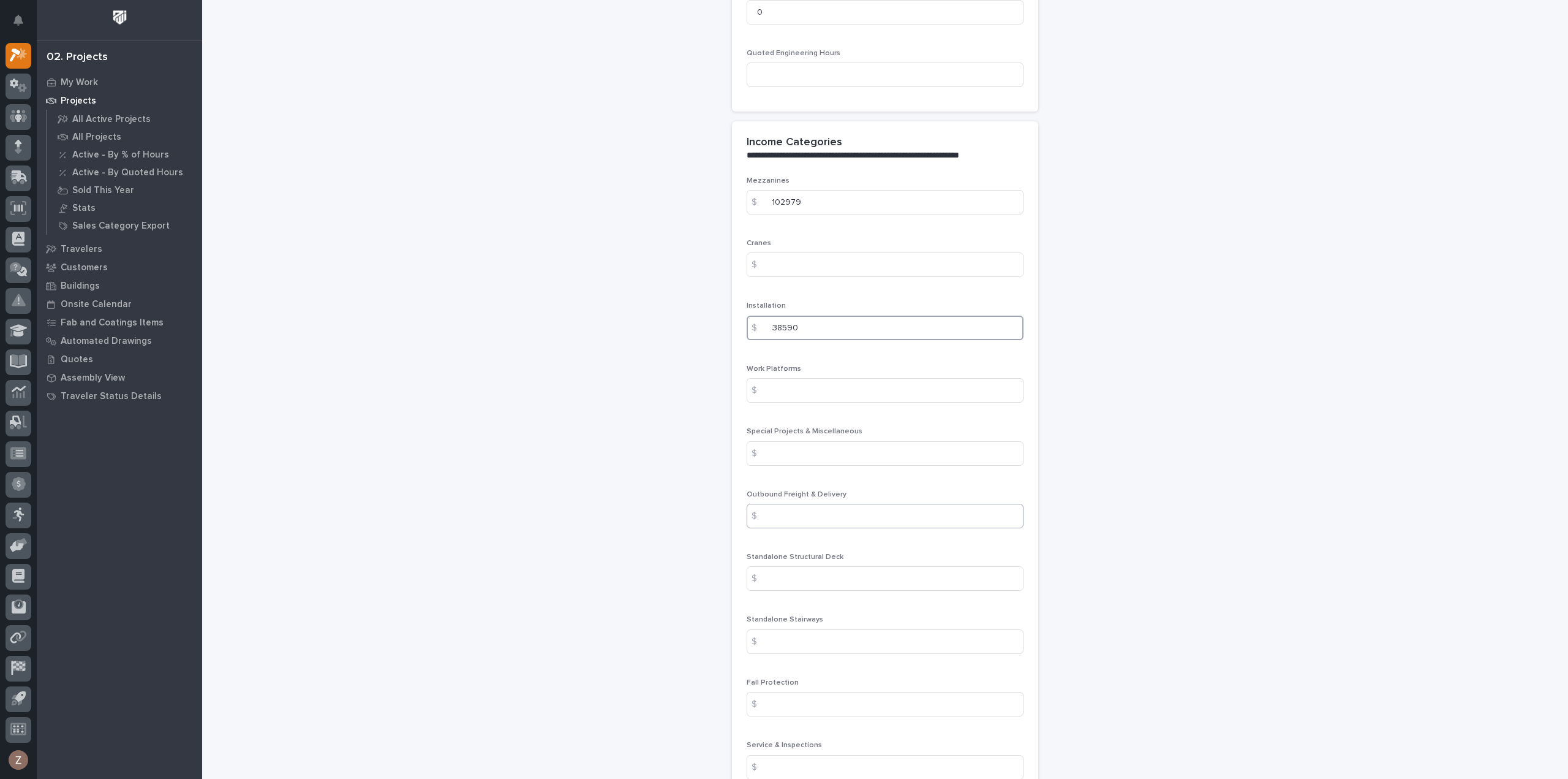
type input "38590"
click at [819, 504] on input at bounding box center [885, 516] width 277 height 24
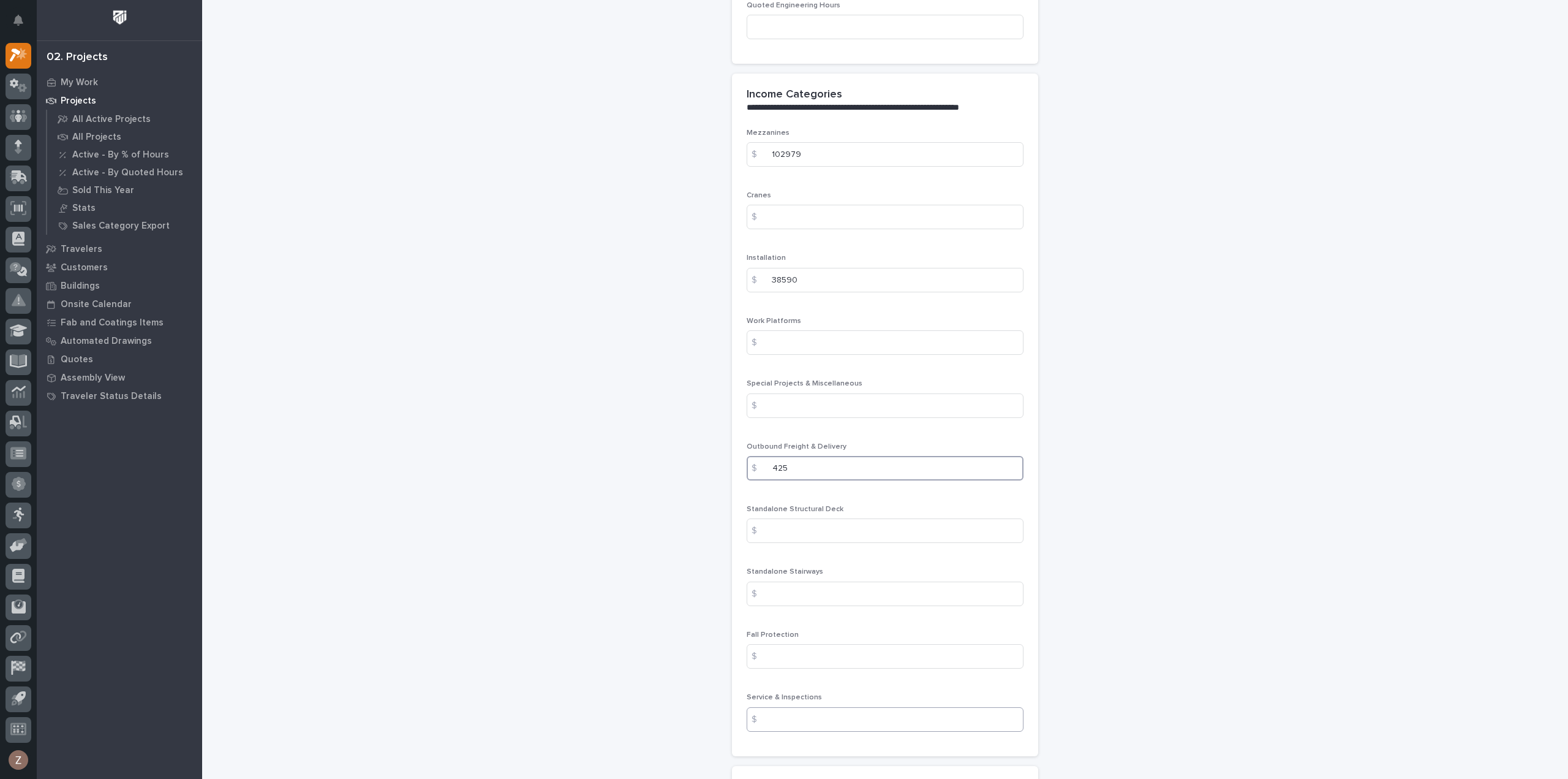
scroll to position [1532, 0]
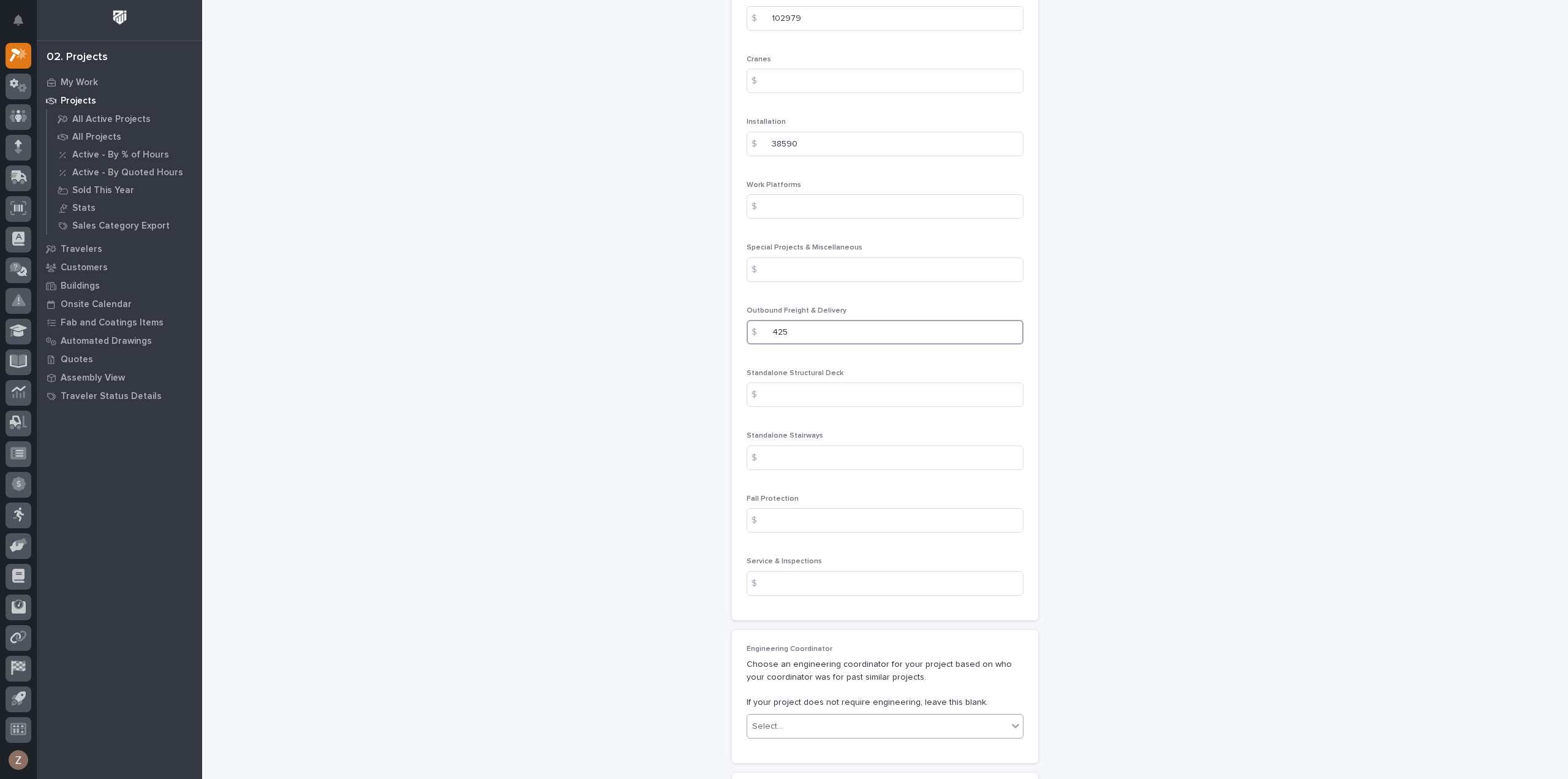
type input "425"
click at [804, 717] on div "Select..." at bounding box center [878, 727] width 261 height 20
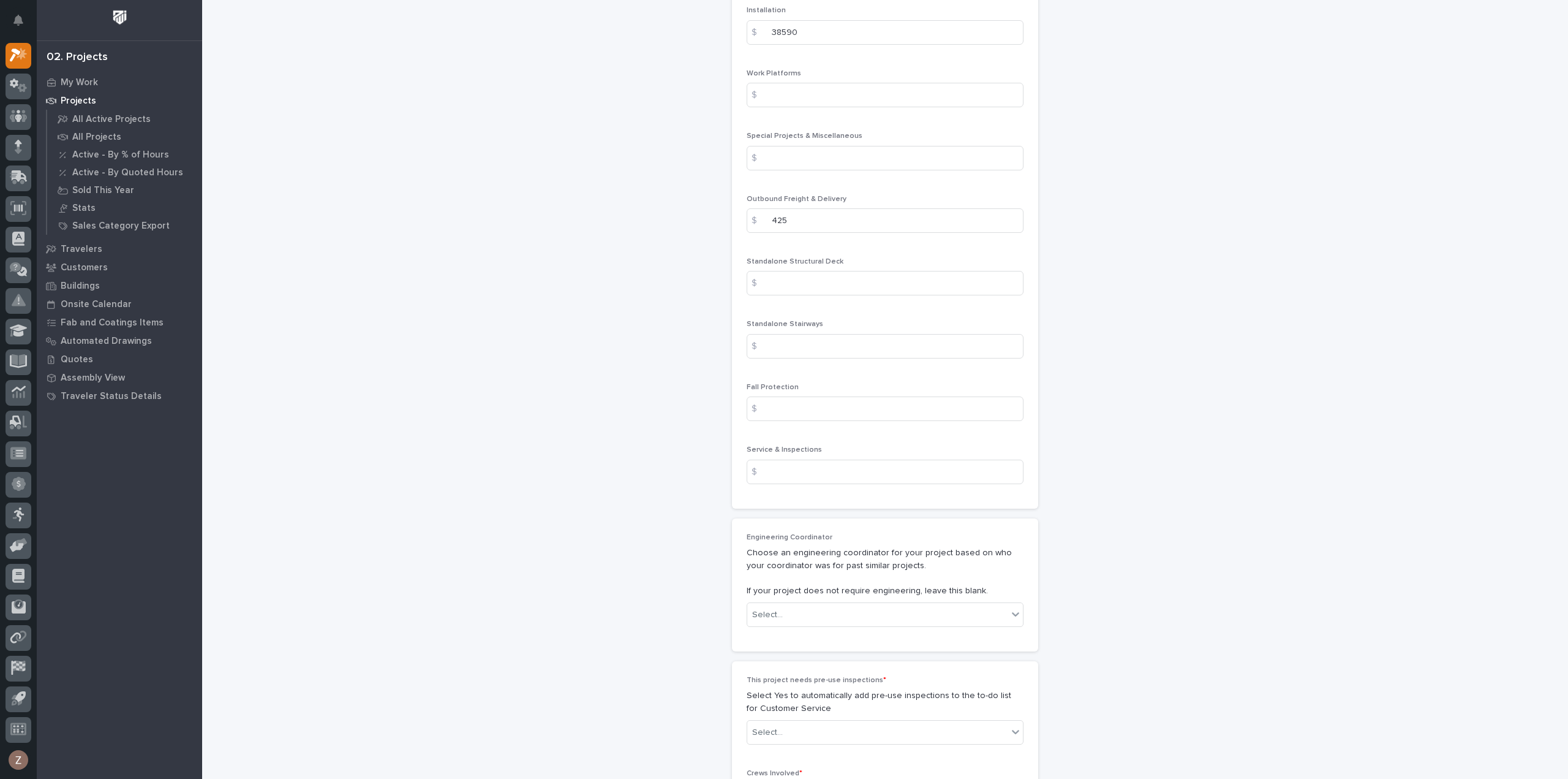
scroll to position [1778, 0]
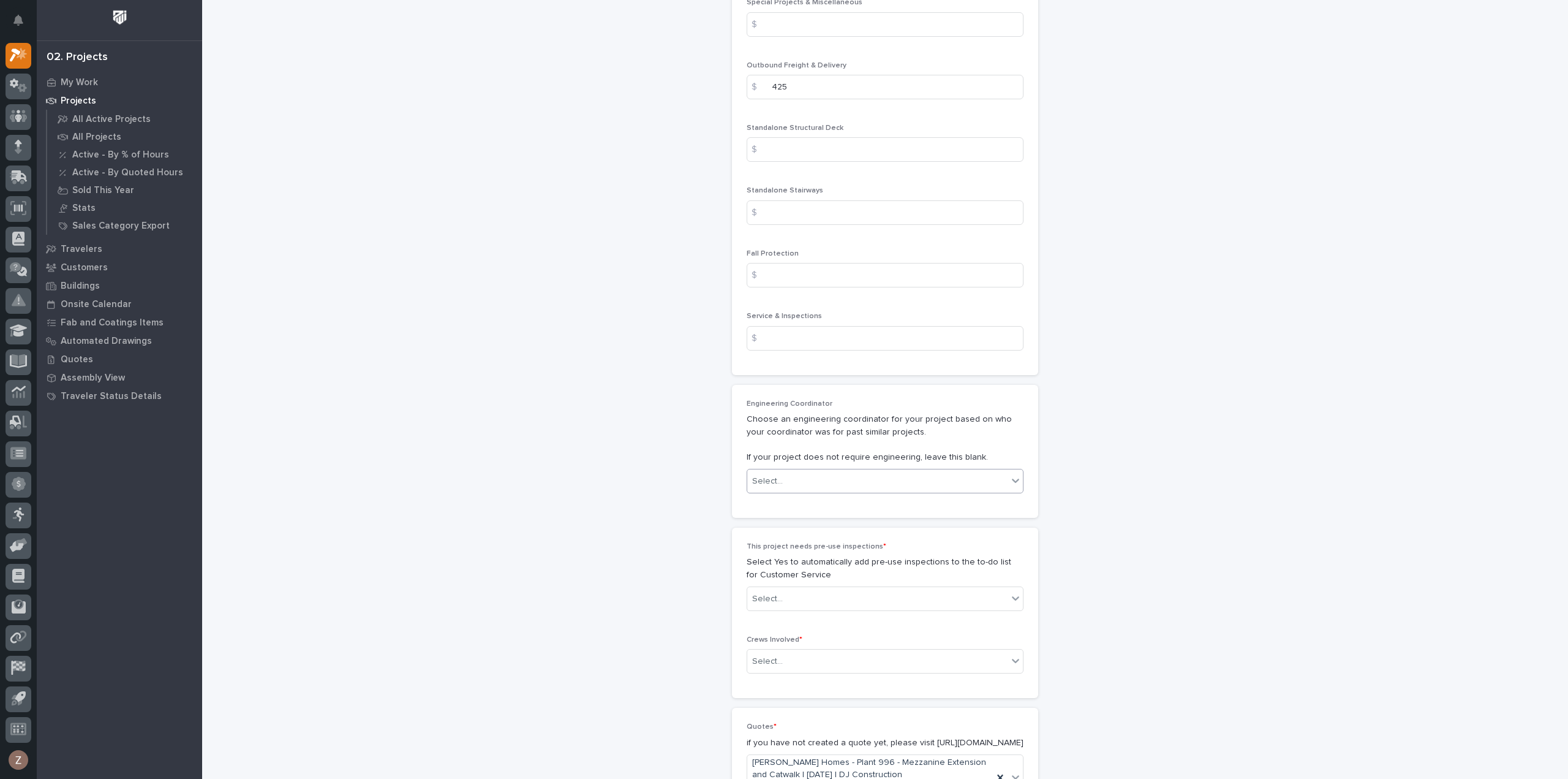
click at [878, 469] on div "Select..." at bounding box center [885, 481] width 277 height 24
click at [799, 566] on div "[PERSON_NAME]" at bounding box center [880, 566] width 276 height 21
click at [827, 589] on div "Select..." at bounding box center [878, 599] width 261 height 20
click at [816, 595] on div "No" at bounding box center [880, 597] width 276 height 21
click at [807, 652] on div "Select..." at bounding box center [878, 662] width 261 height 20
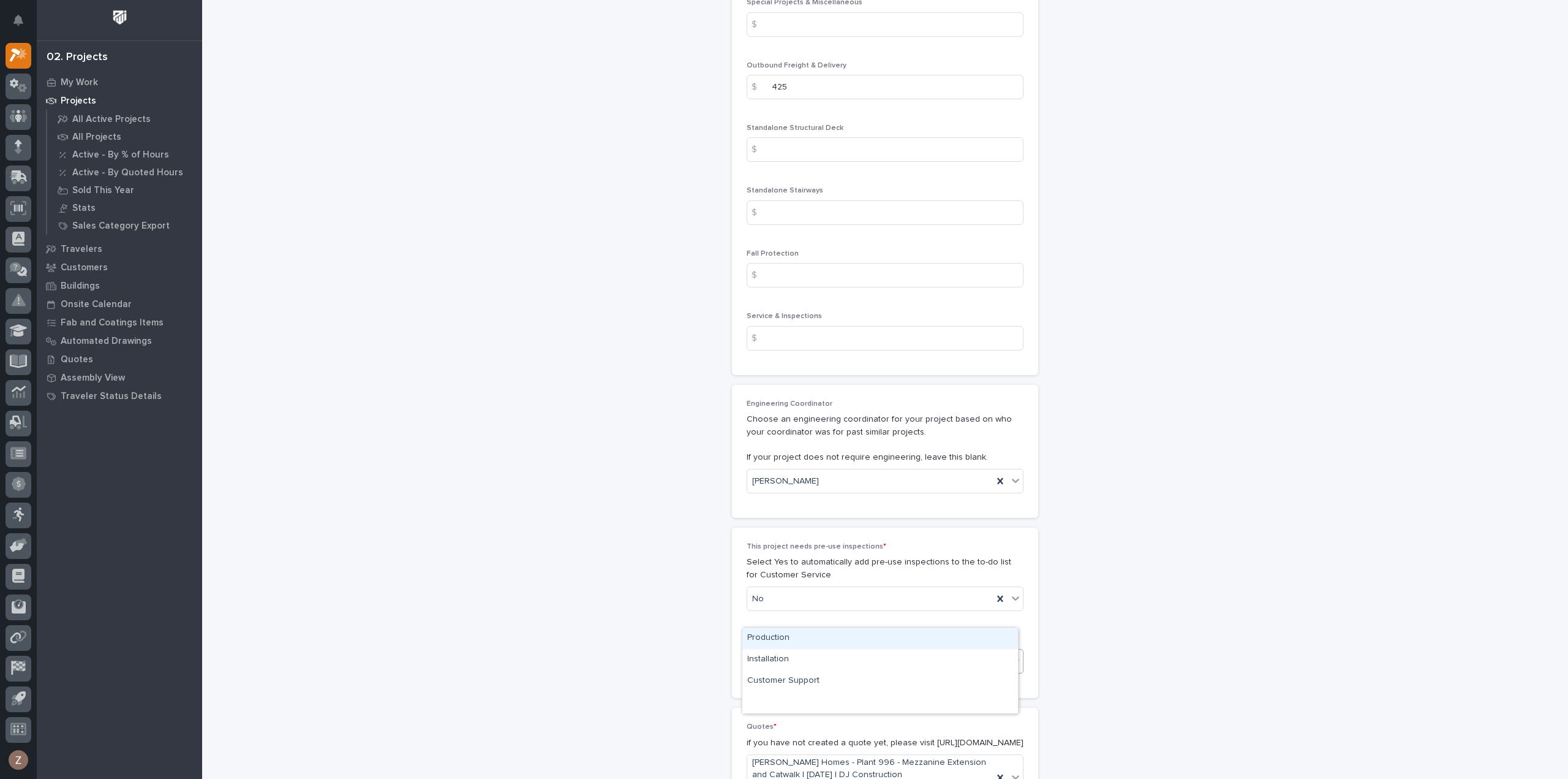
click at [811, 642] on div "Production" at bounding box center [880, 638] width 276 height 21
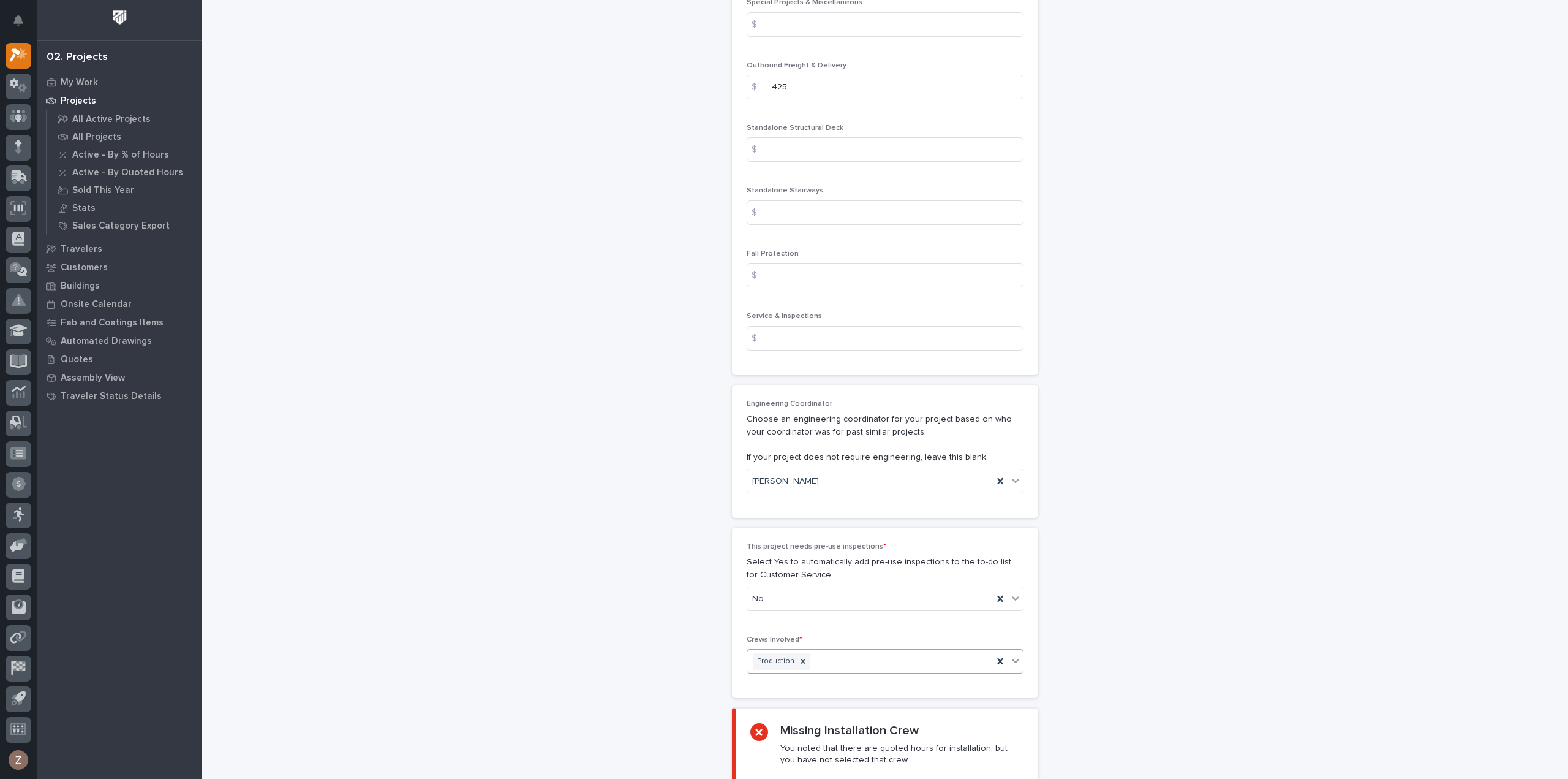
drag, startPoint x: 875, startPoint y: 615, endPoint x: 849, endPoint y: 624, distance: 27.5
click at [874, 651] on div "Production" at bounding box center [870, 662] width 246 height 21
click at [815, 642] on div "Installation" at bounding box center [880, 638] width 276 height 21
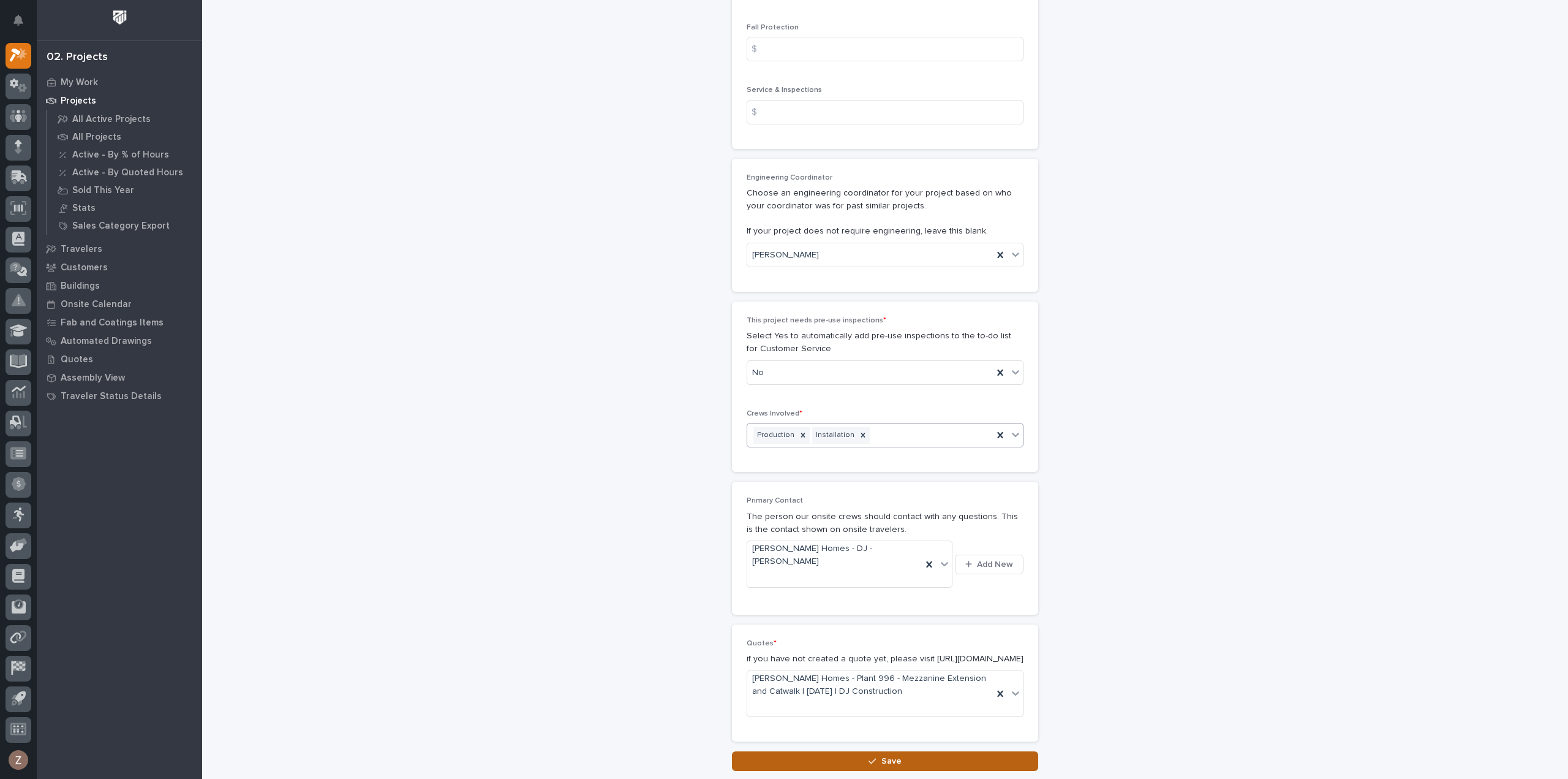
scroll to position [2034, 0]
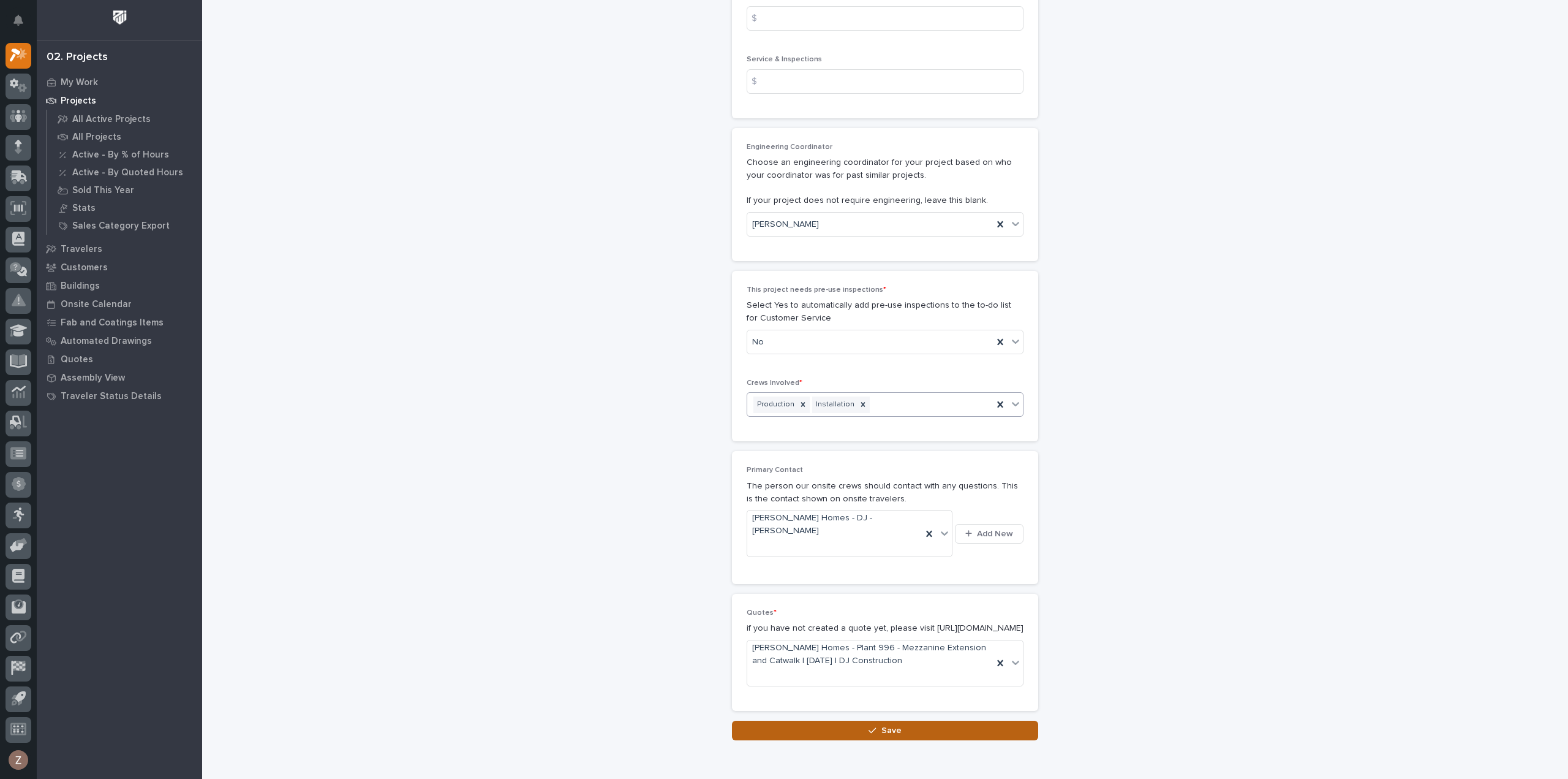
click at [876, 726] on div "button" at bounding box center [875, 730] width 12 height 9
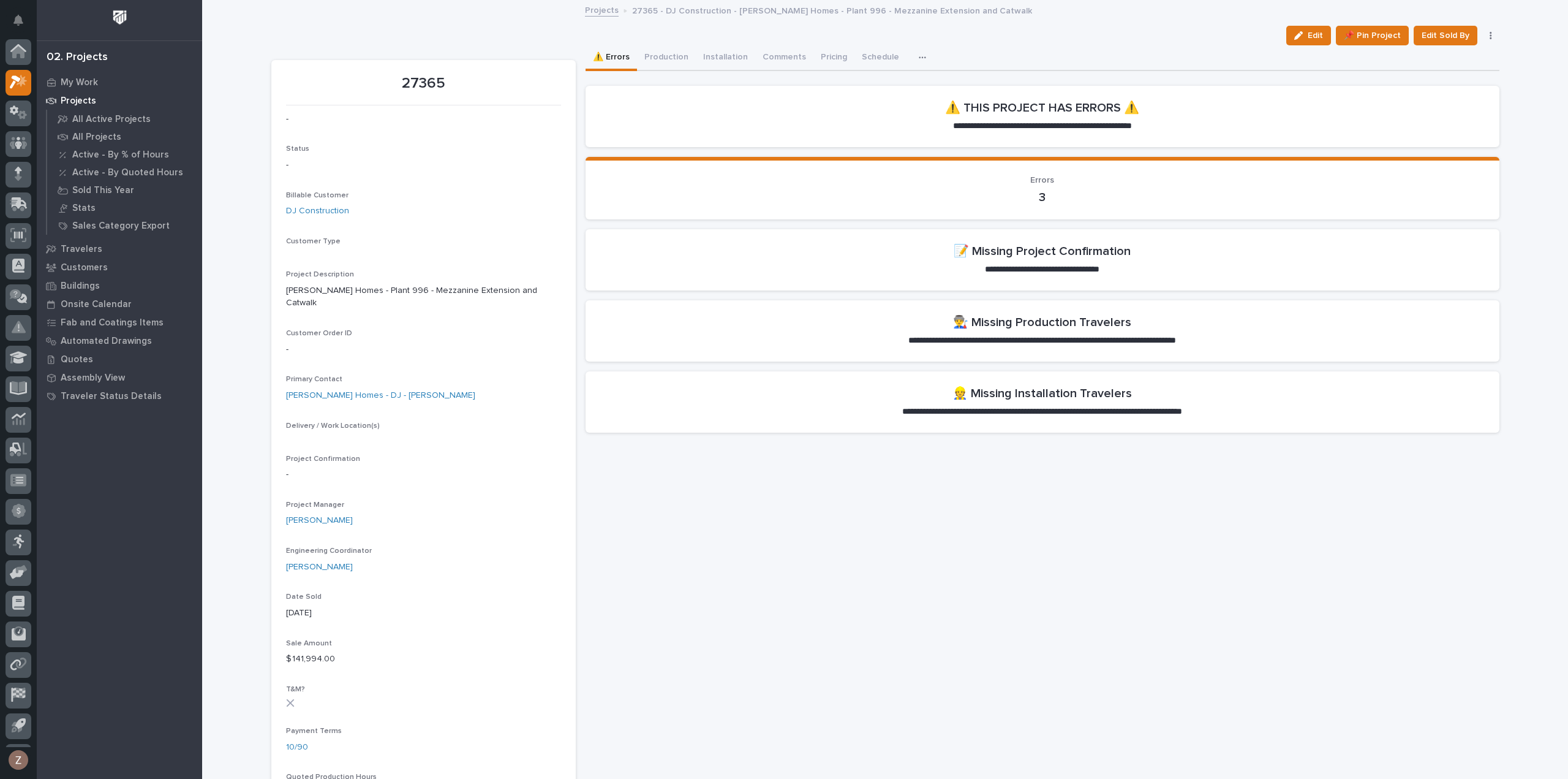
scroll to position [27, 0]
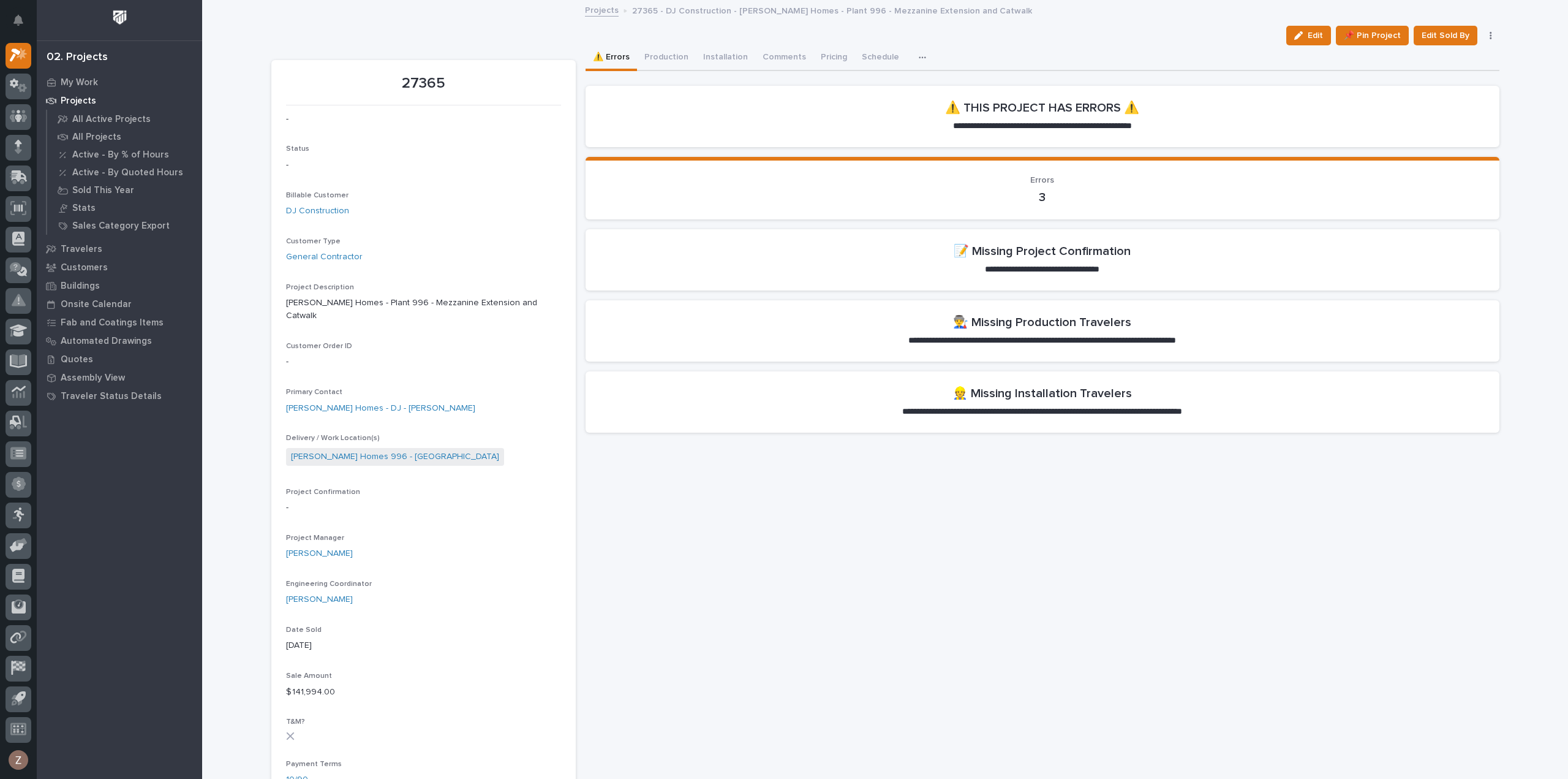
click at [911, 51] on button "button" at bounding box center [925, 57] width 27 height 24
click at [1313, 37] on span "Edit" at bounding box center [1315, 36] width 16 height 11
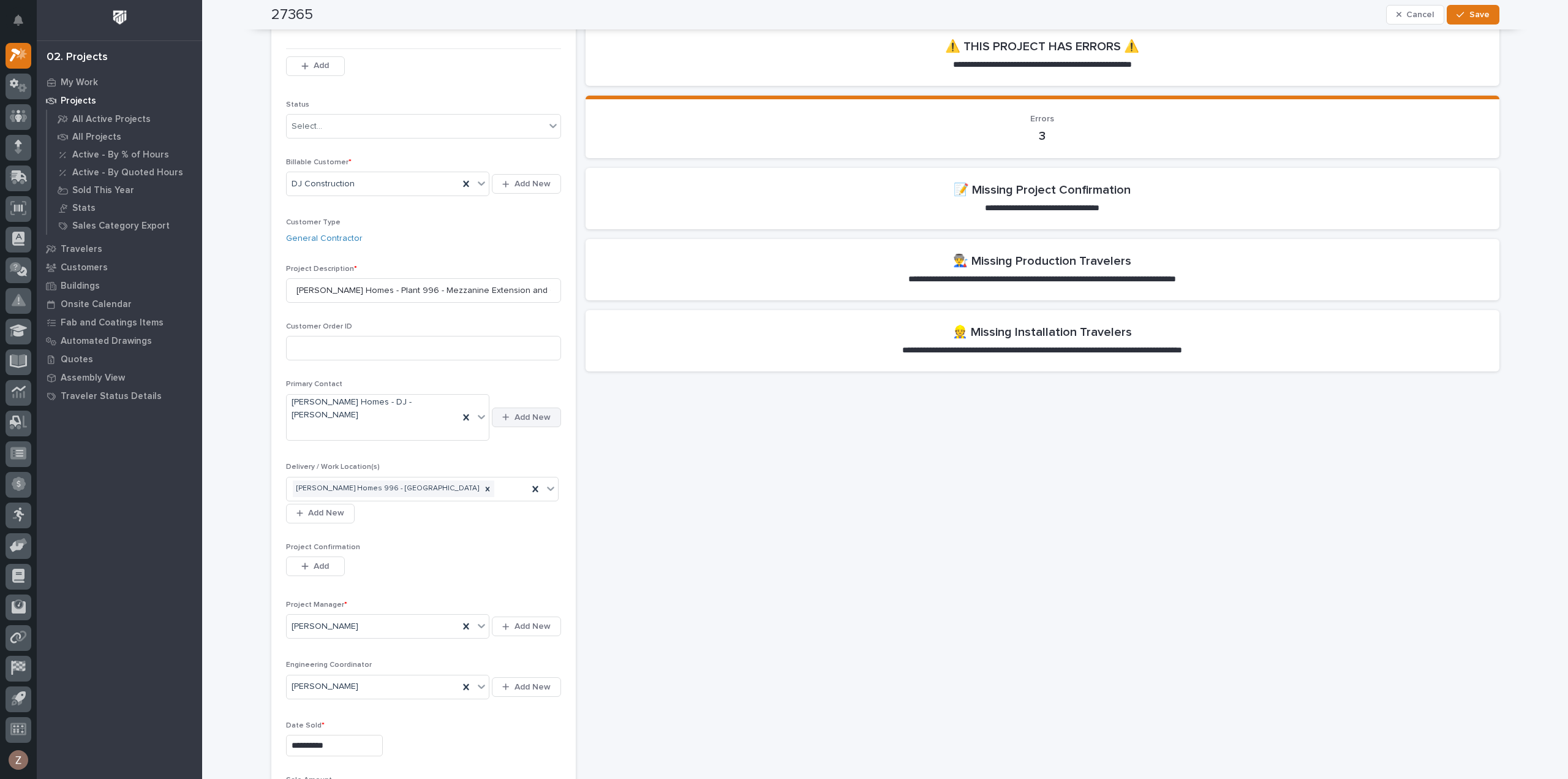
scroll to position [0, 0]
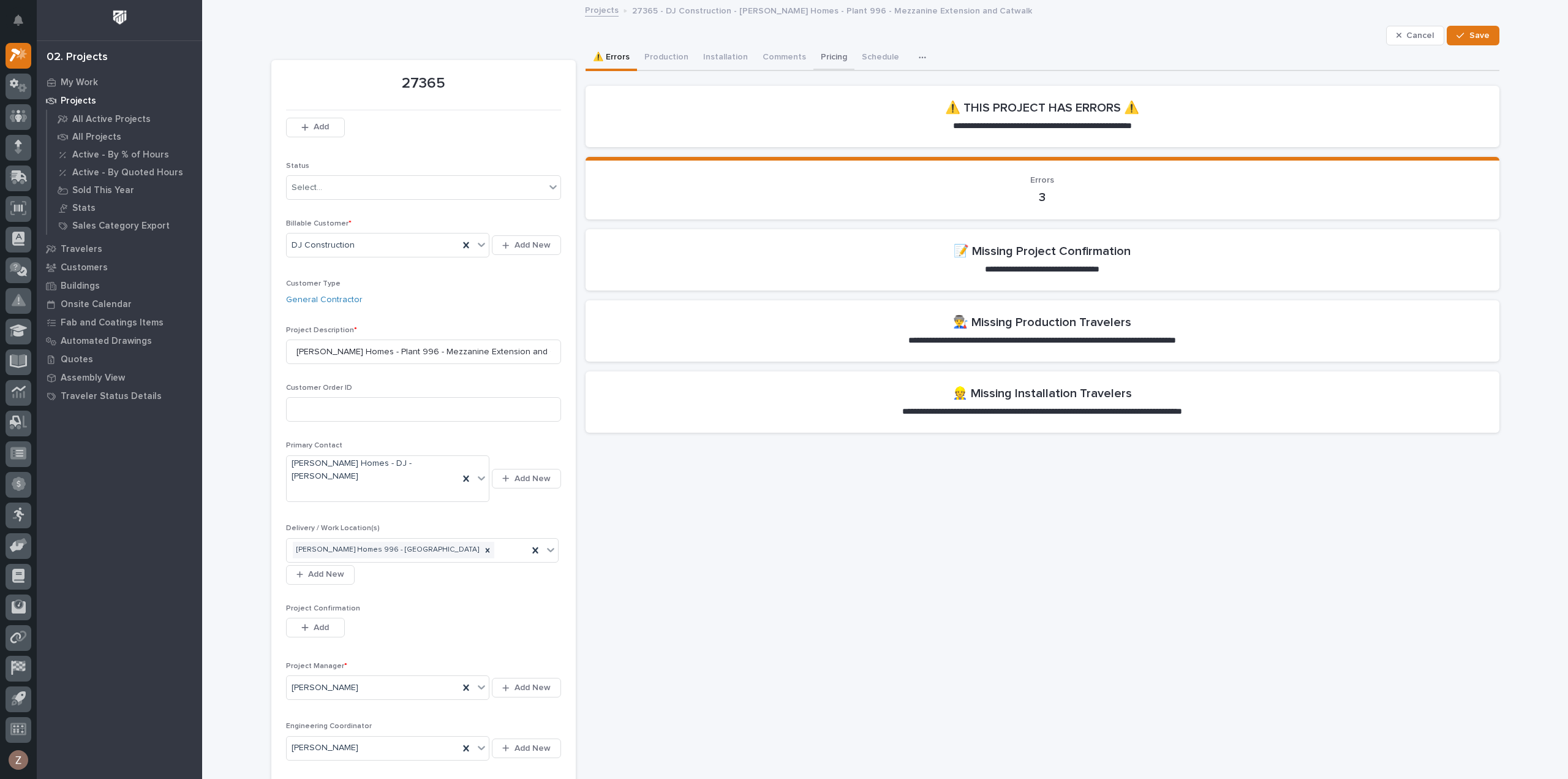
click at [819, 57] on button "Pricing" at bounding box center [834, 58] width 41 height 26
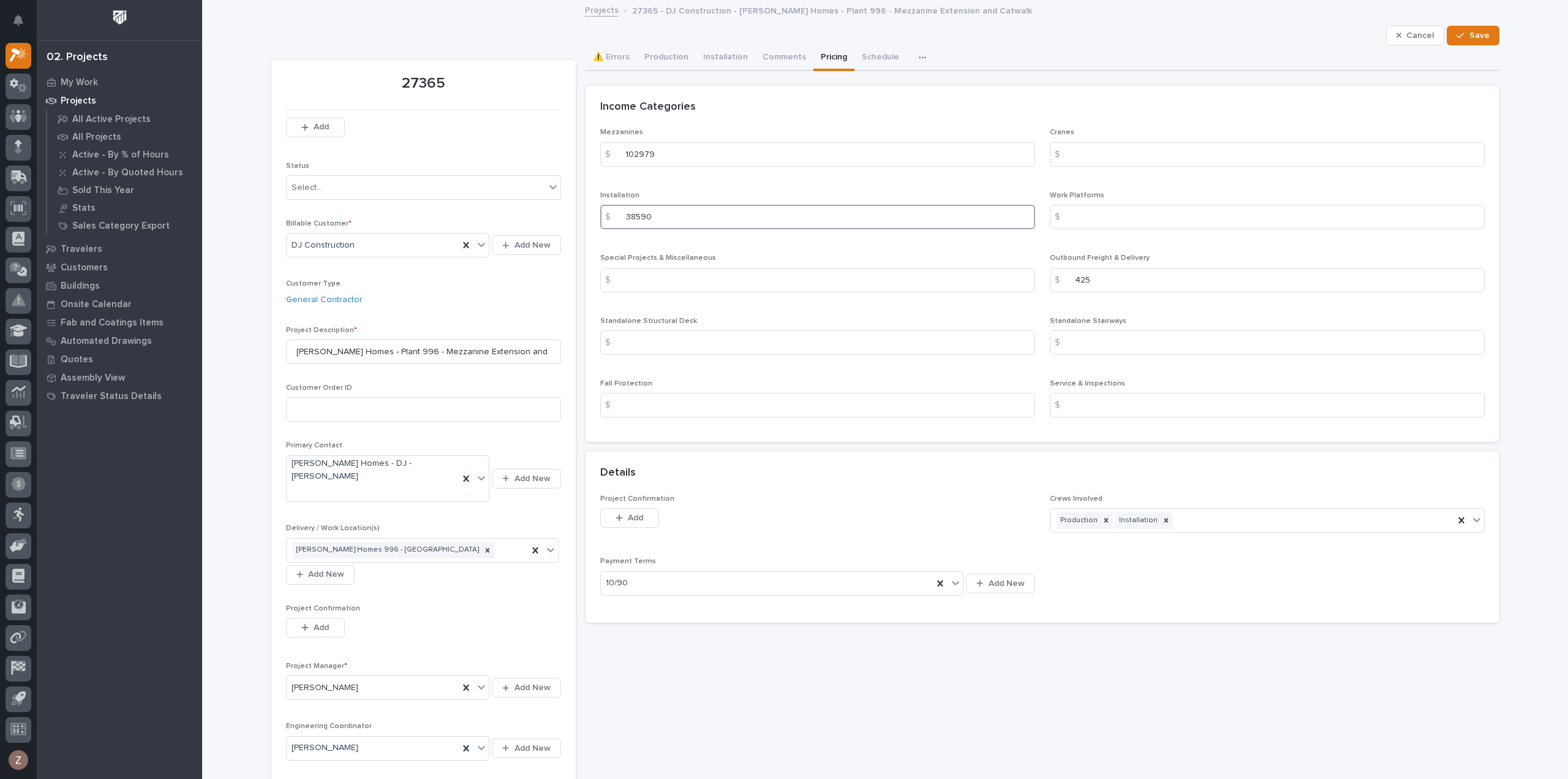
click at [668, 213] on input "38590" at bounding box center [818, 216] width 435 height 24
click at [660, 144] on input "102979" at bounding box center [818, 154] width 435 height 24
type input "102978"
click at [1312, 99] on section "Income Categories Mezzanines $ 102978 Cranes $ Installation $ 38590 Work Platfo…" at bounding box center [1042, 264] width 914 height 357
click at [1481, 30] on span "Save" at bounding box center [1479, 36] width 20 height 11
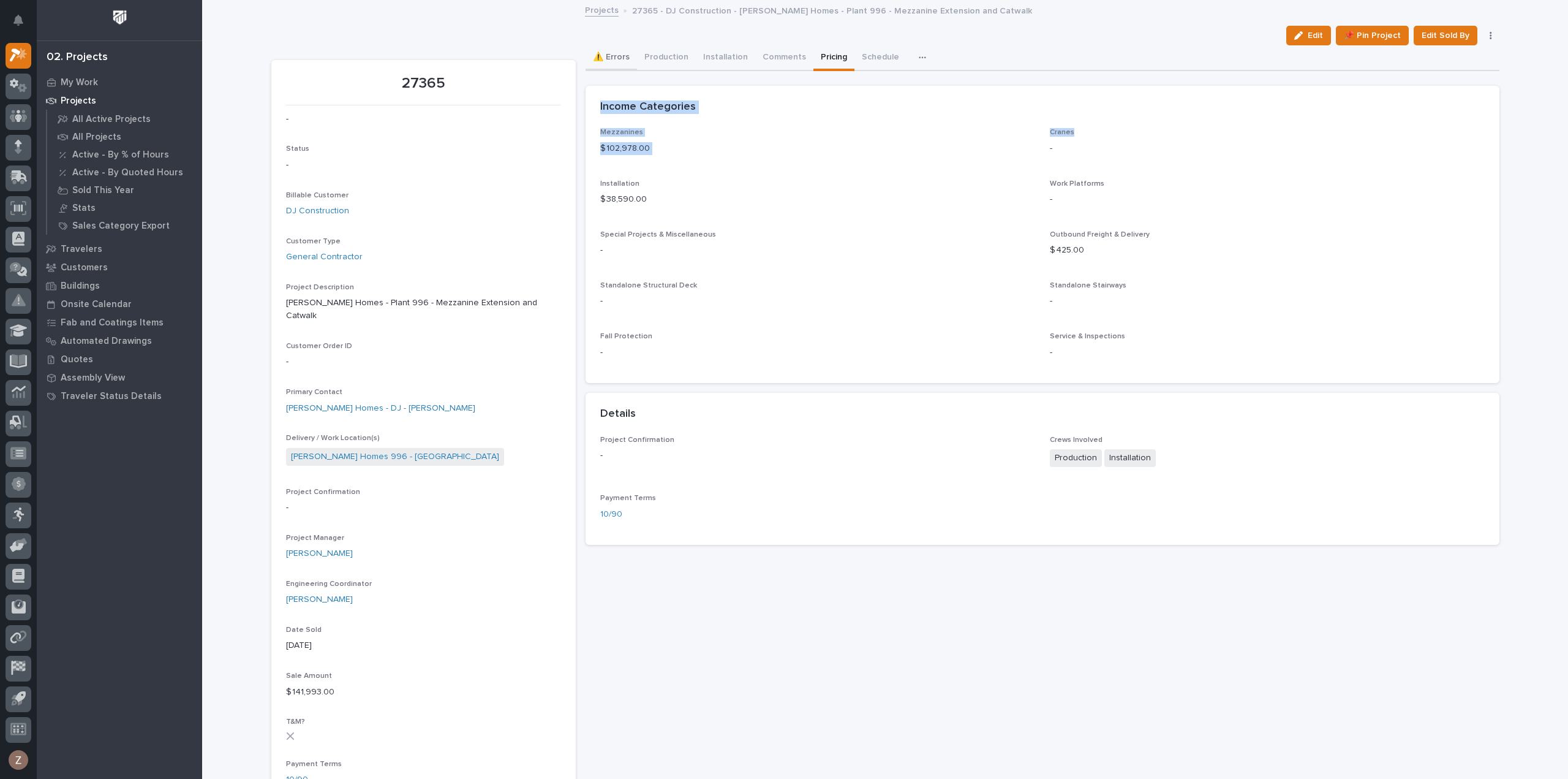
click at [615, 56] on button "⚠️ Errors" at bounding box center [611, 58] width 52 height 26
